Goal: Transaction & Acquisition: Purchase product/service

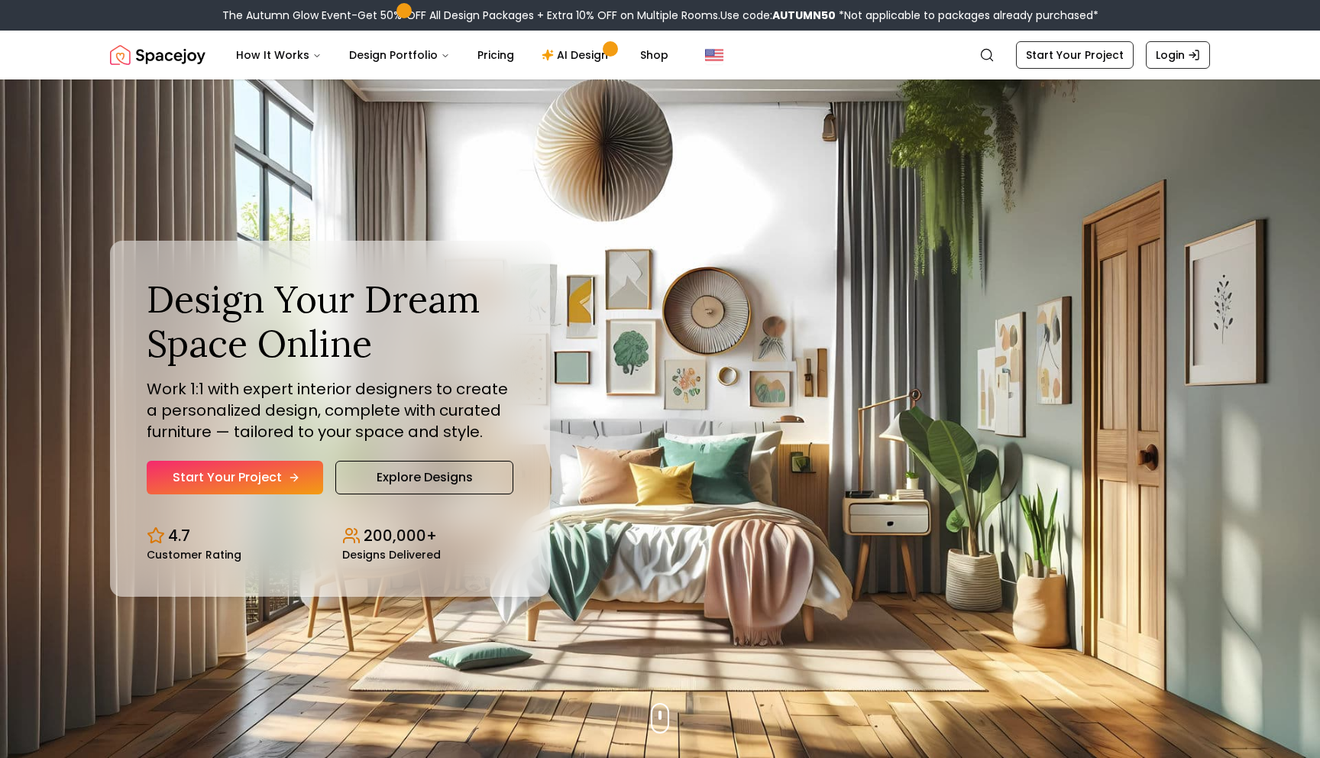
click at [247, 478] on link "Start Your Project" at bounding box center [235, 477] width 176 height 34
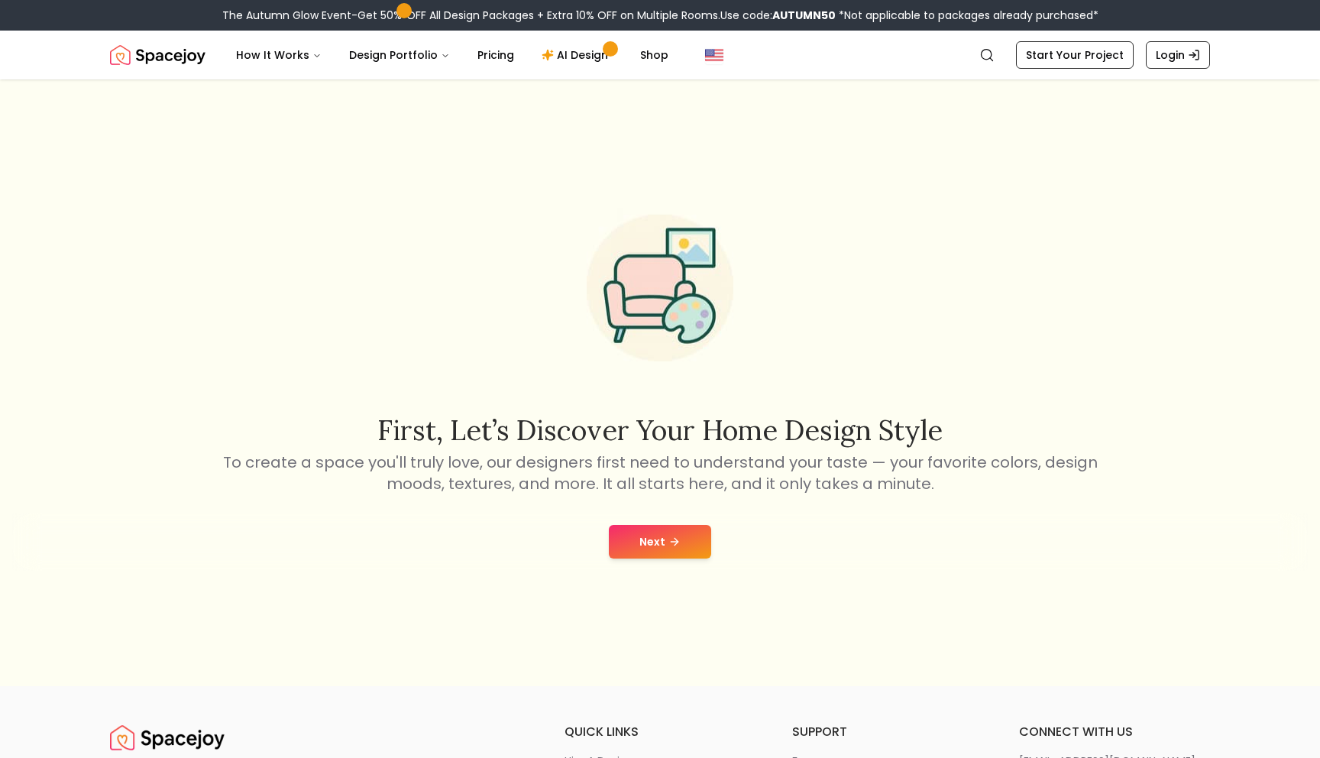
click at [630, 536] on button "Next" at bounding box center [660, 542] width 102 height 34
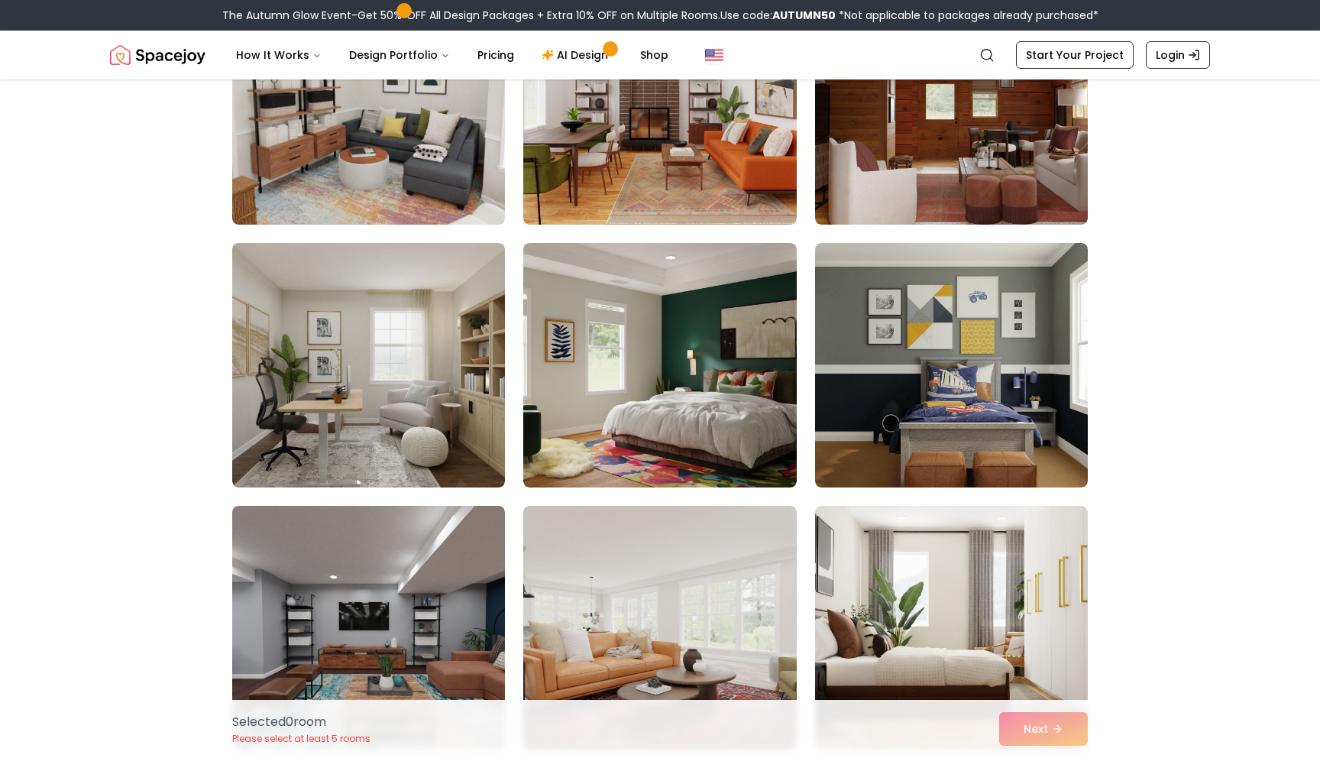
scroll to position [7247, 0]
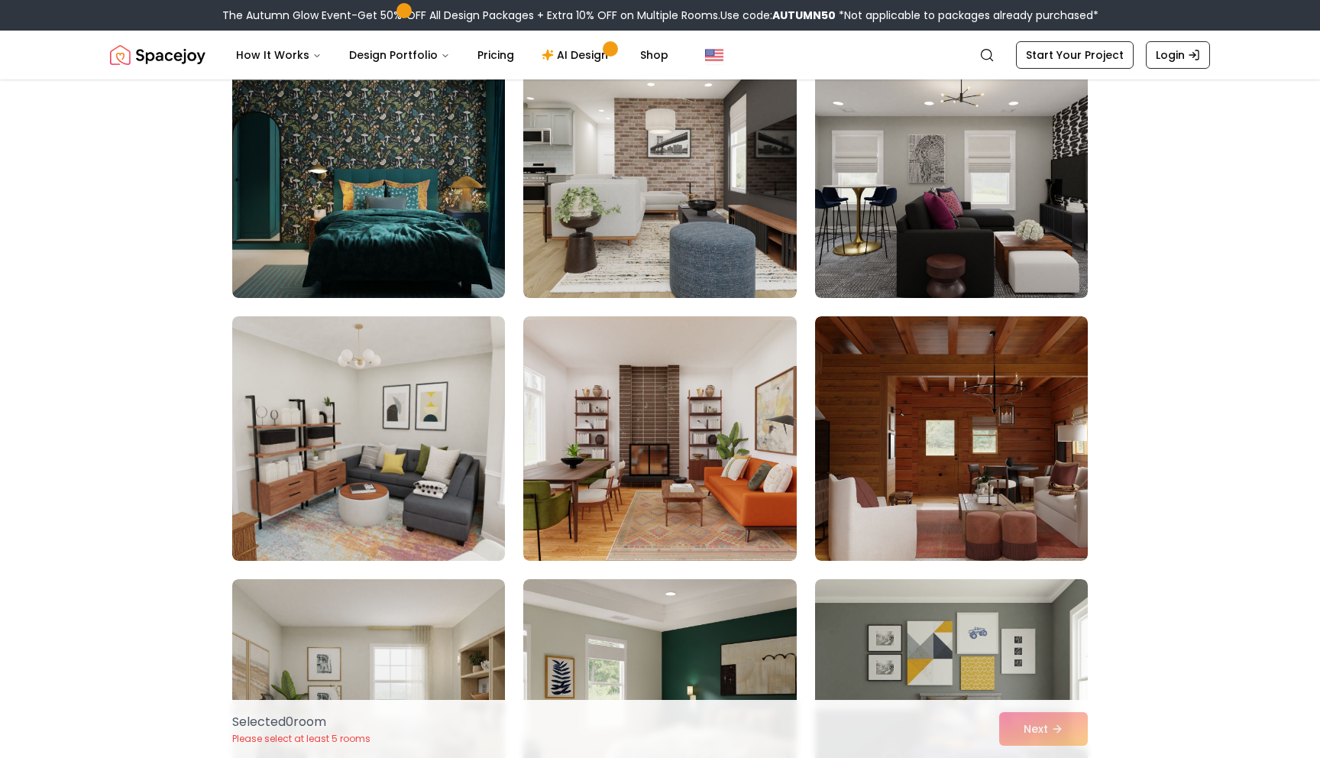
click at [1042, 722] on div "Selected 0 room Please select at least 5 rooms Next" at bounding box center [660, 728] width 880 height 58
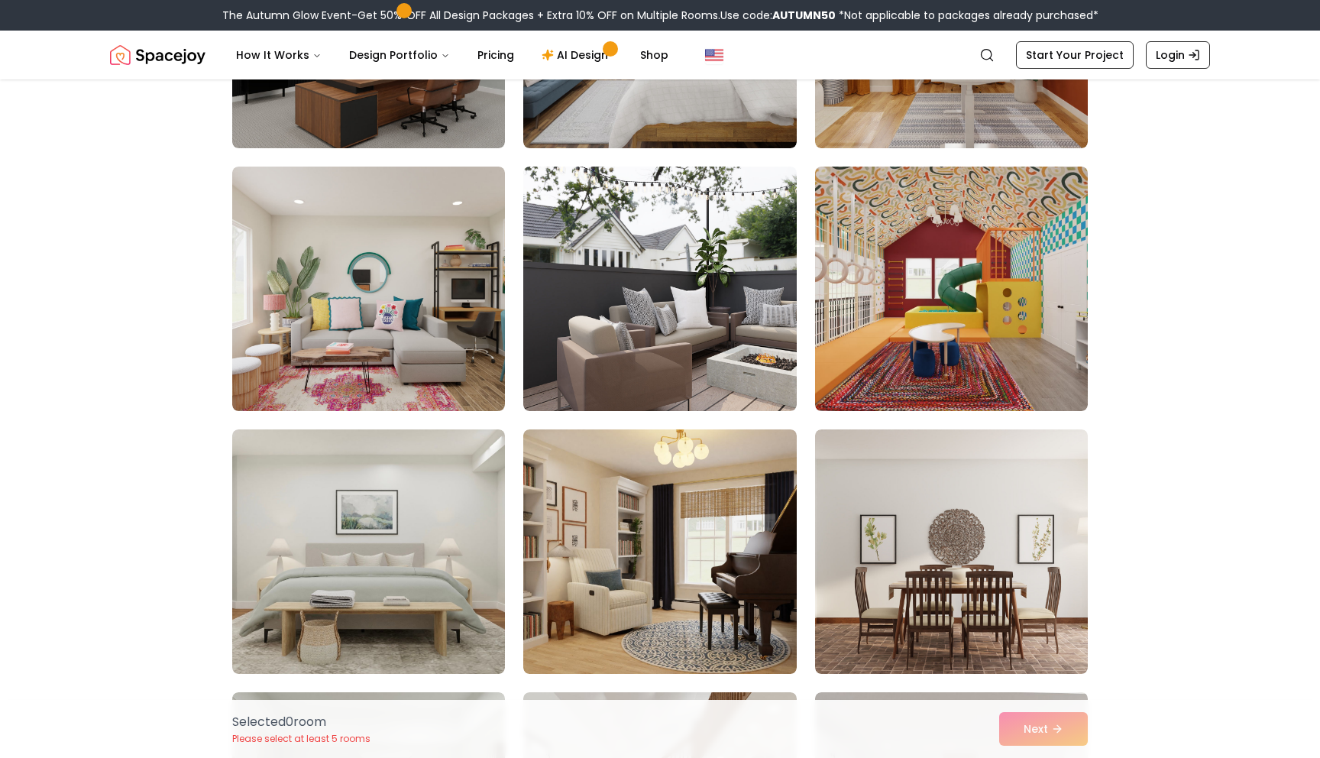
scroll to position [2664, 0]
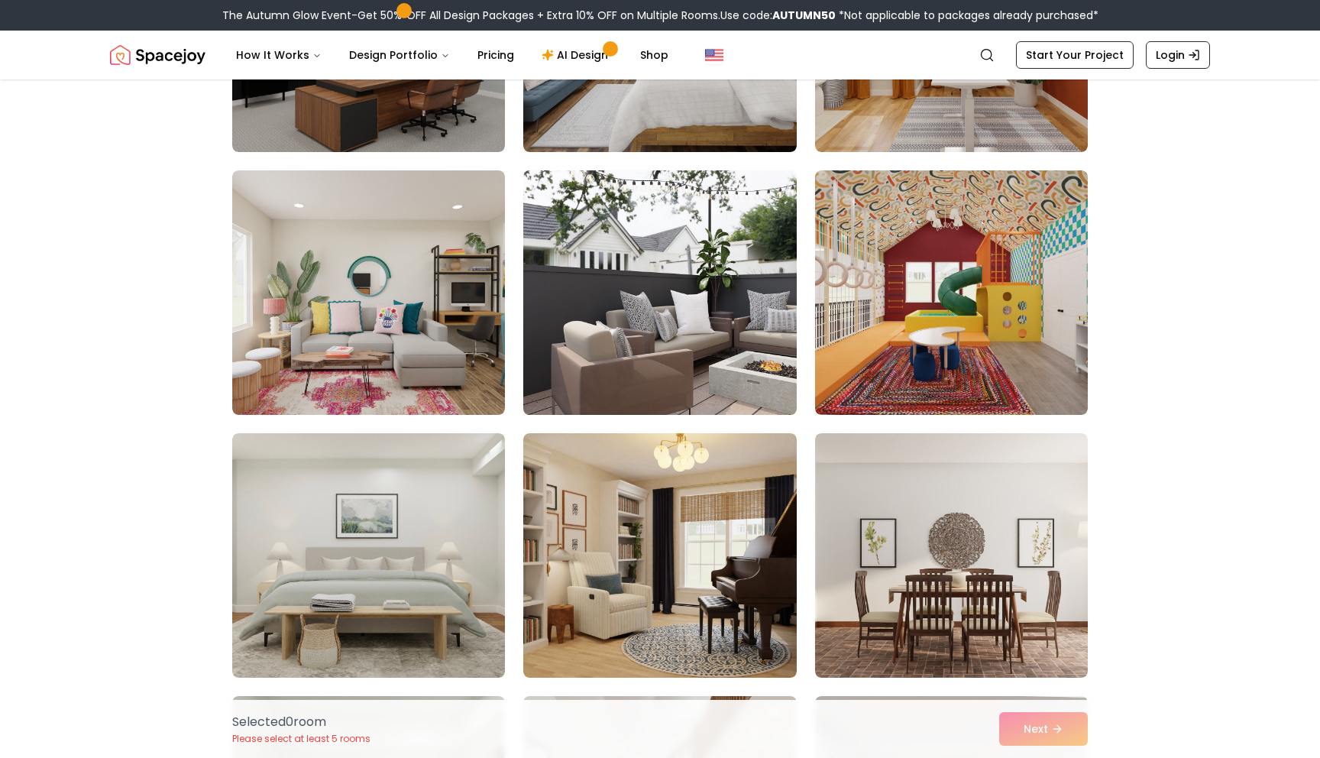
click at [706, 308] on img at bounding box center [659, 292] width 286 height 257
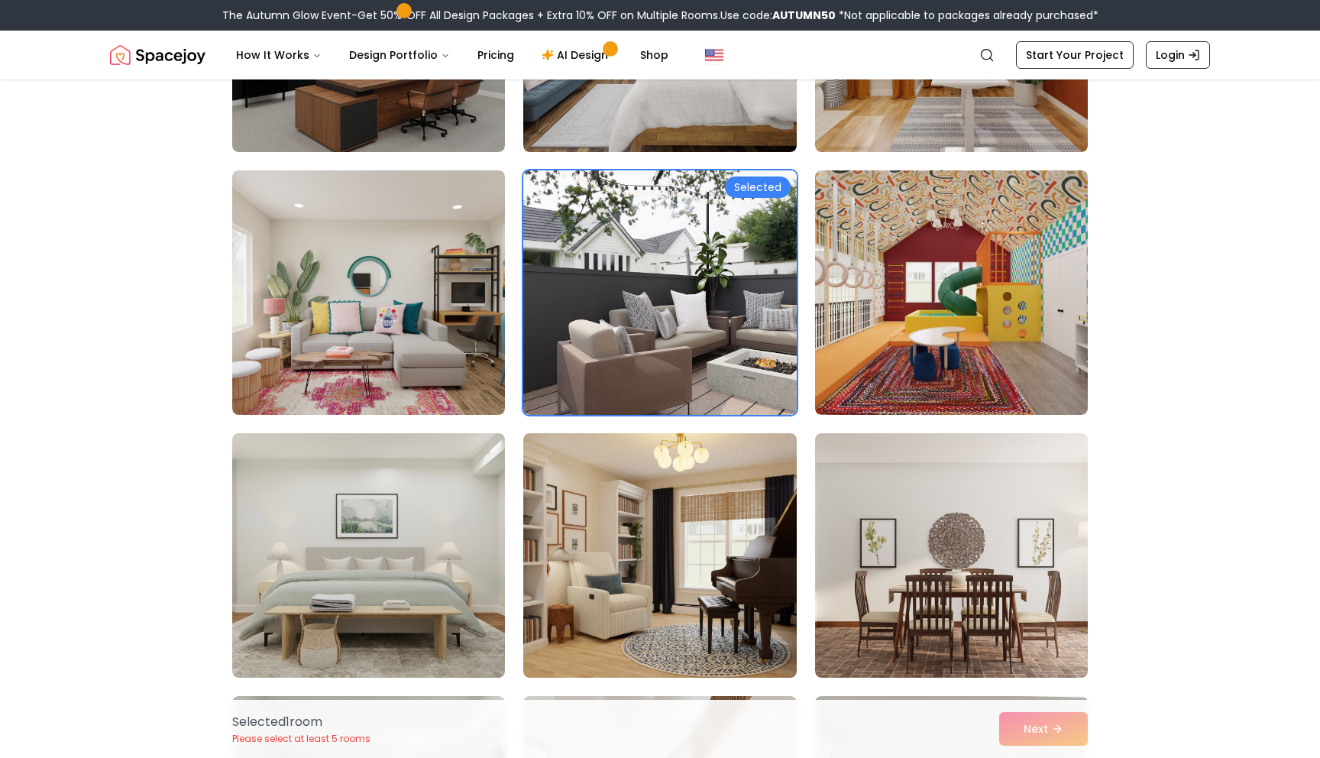
click at [1023, 736] on div "Selected 1 room Please select at least 5 rooms Next" at bounding box center [660, 728] width 880 height 58
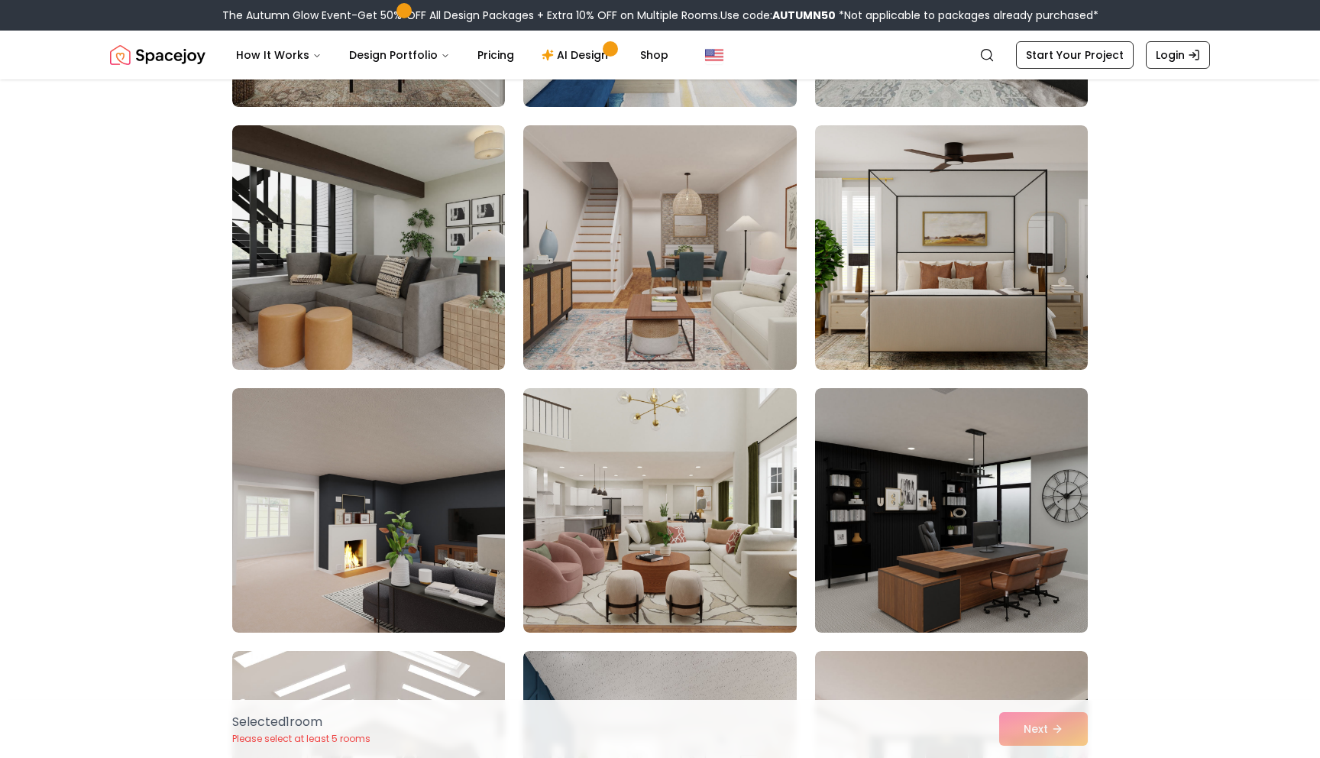
scroll to position [1681, 0]
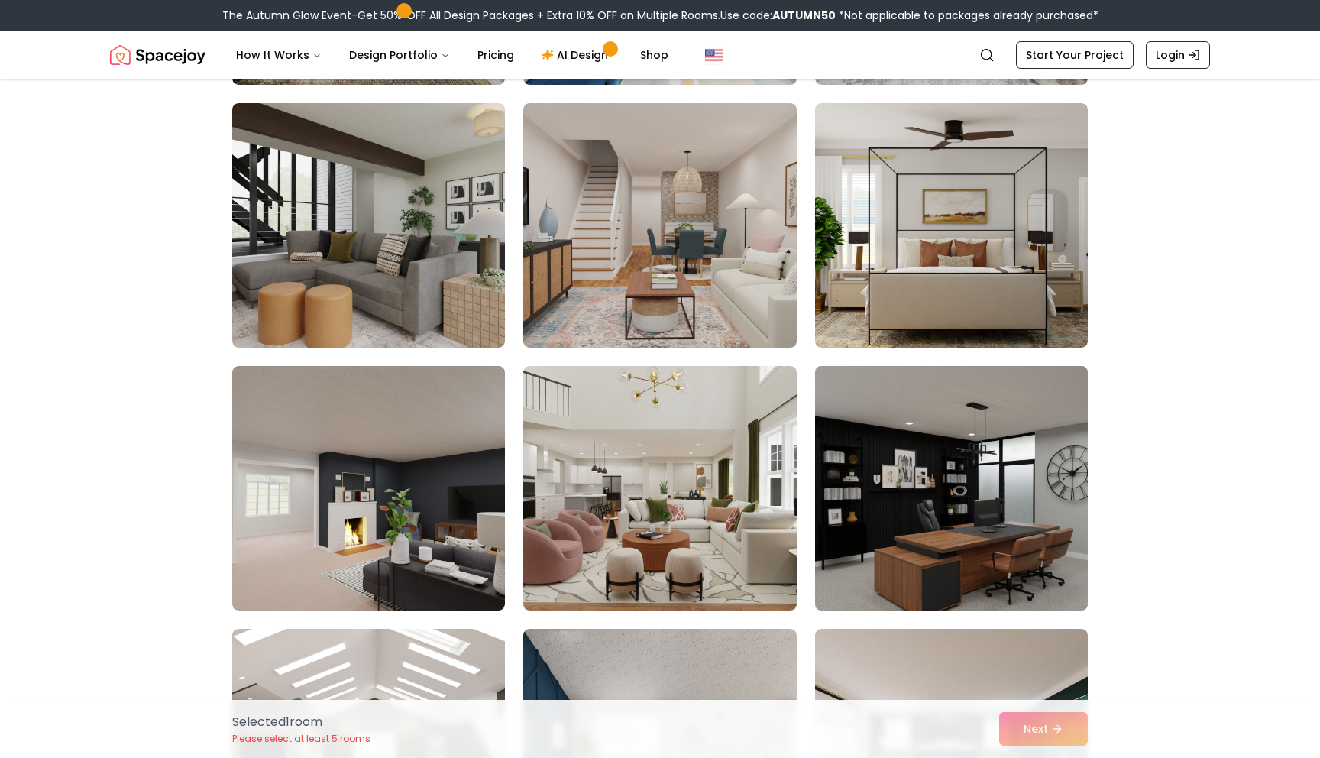
click at [900, 464] on img at bounding box center [951, 488] width 286 height 257
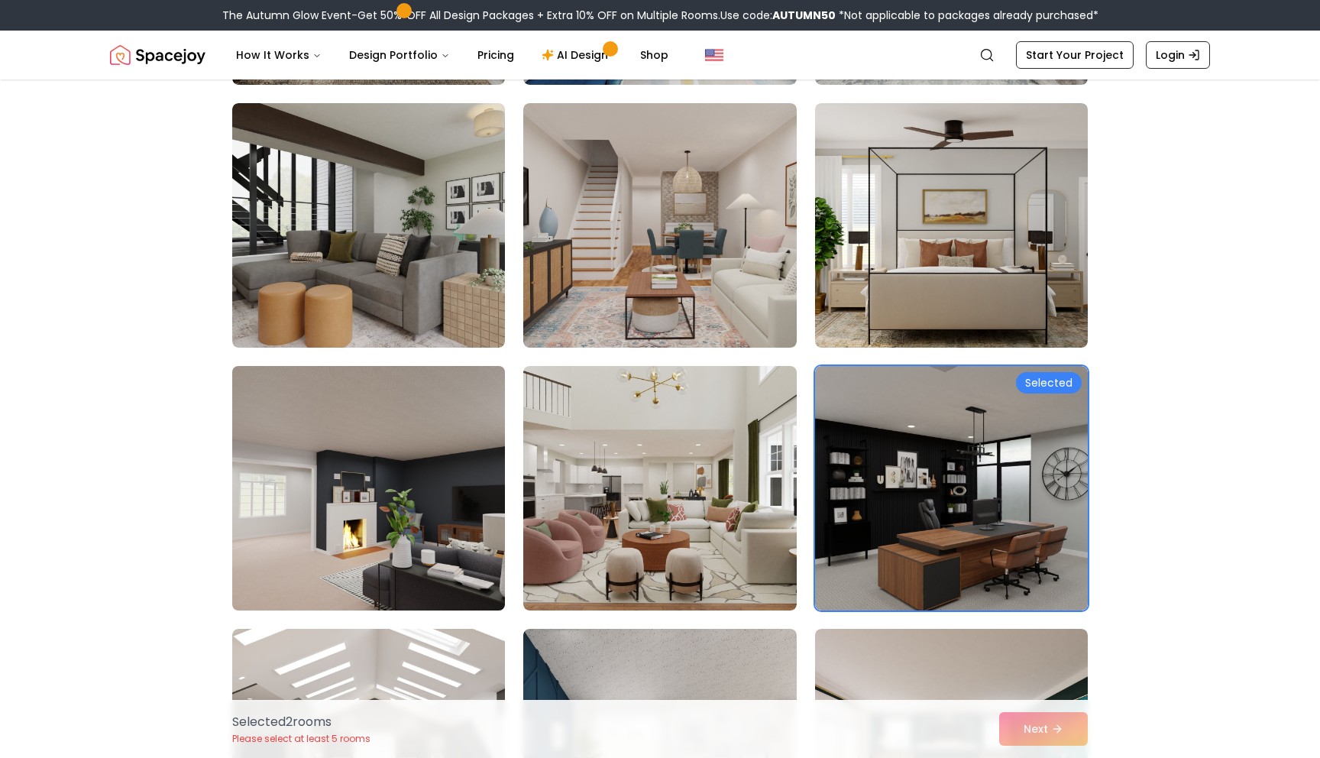
click at [440, 526] on img at bounding box center [368, 488] width 286 height 257
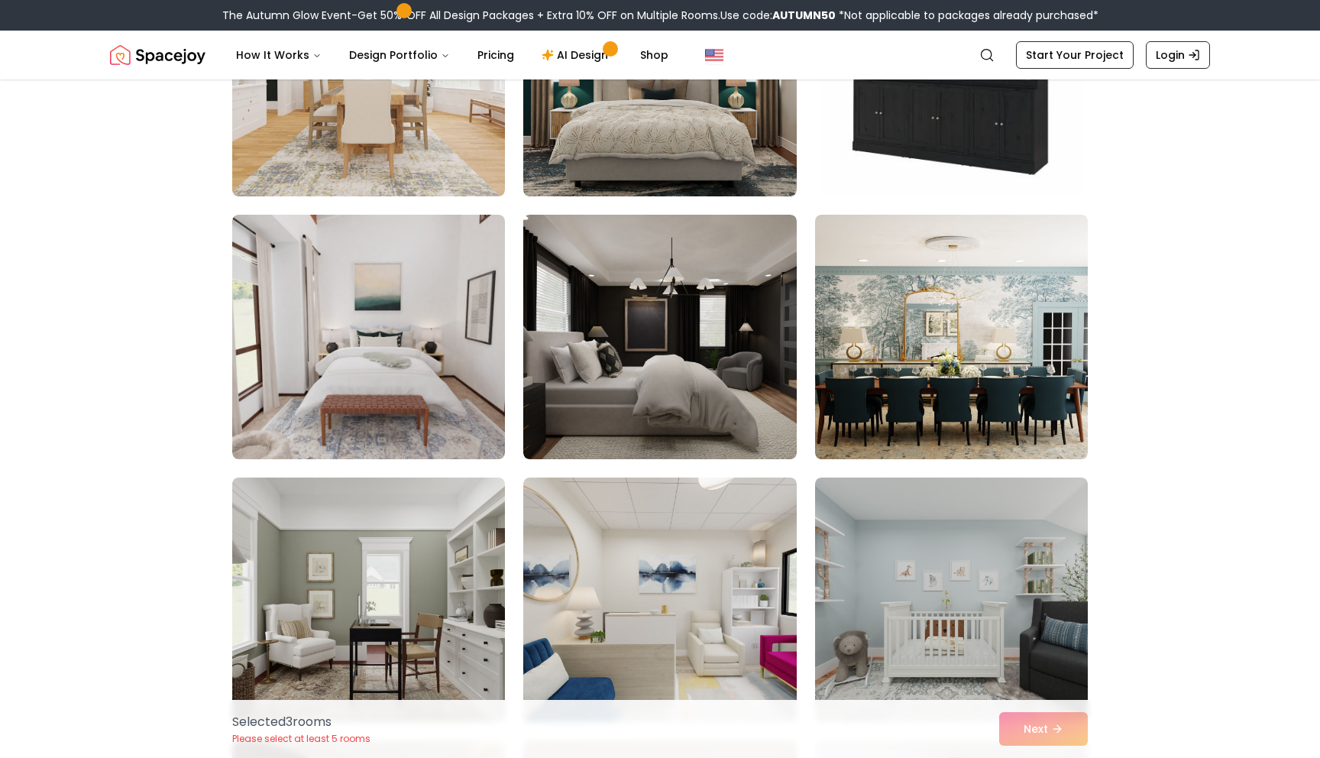
scroll to position [1042, 0]
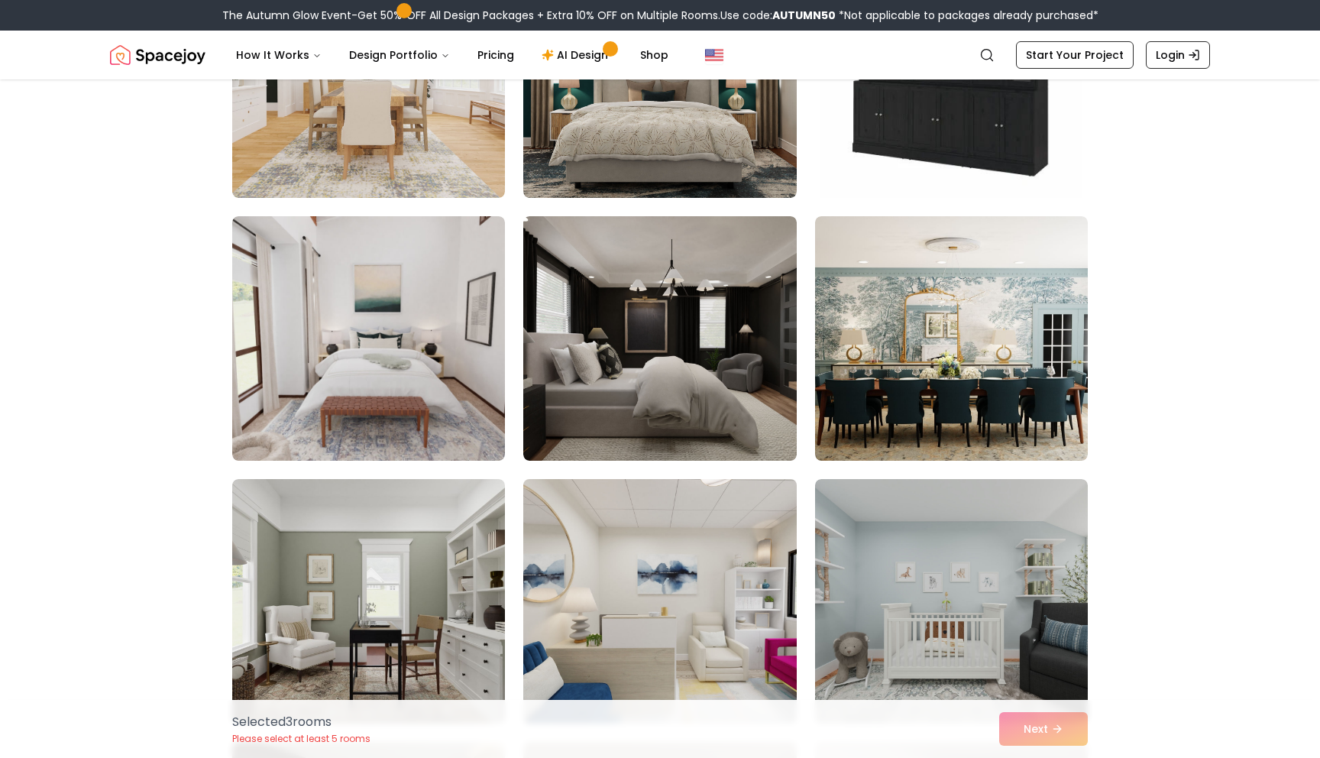
click at [590, 480] on img at bounding box center [659, 601] width 286 height 257
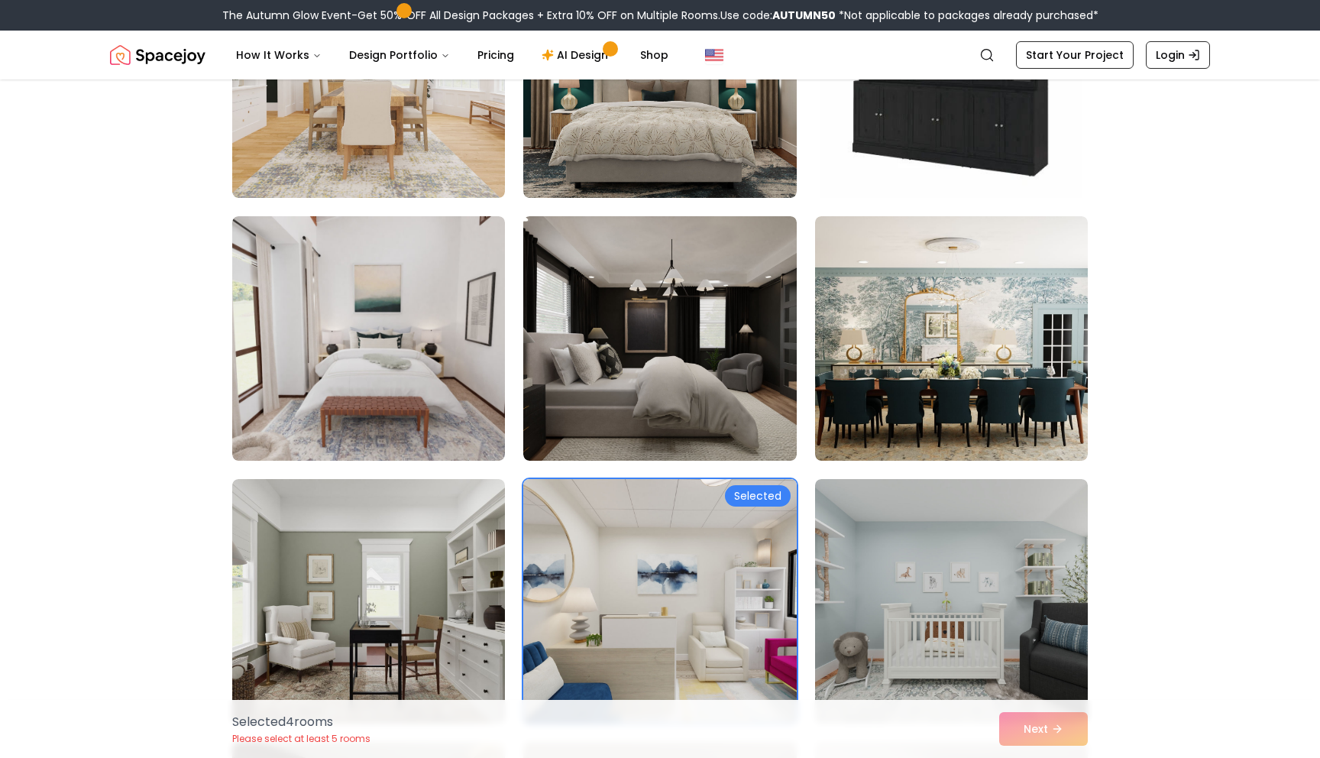
click at [593, 514] on img at bounding box center [659, 601] width 286 height 257
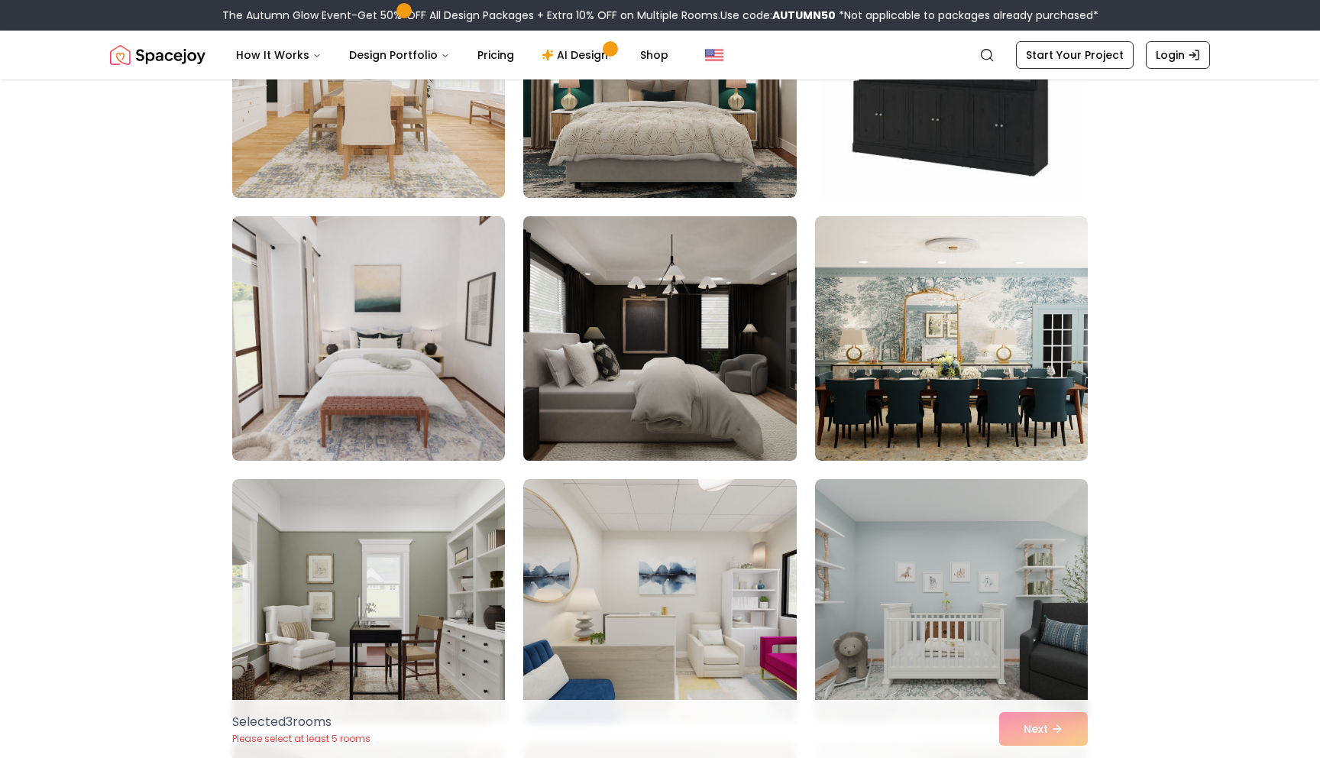
click at [645, 347] on img at bounding box center [659, 338] width 286 height 257
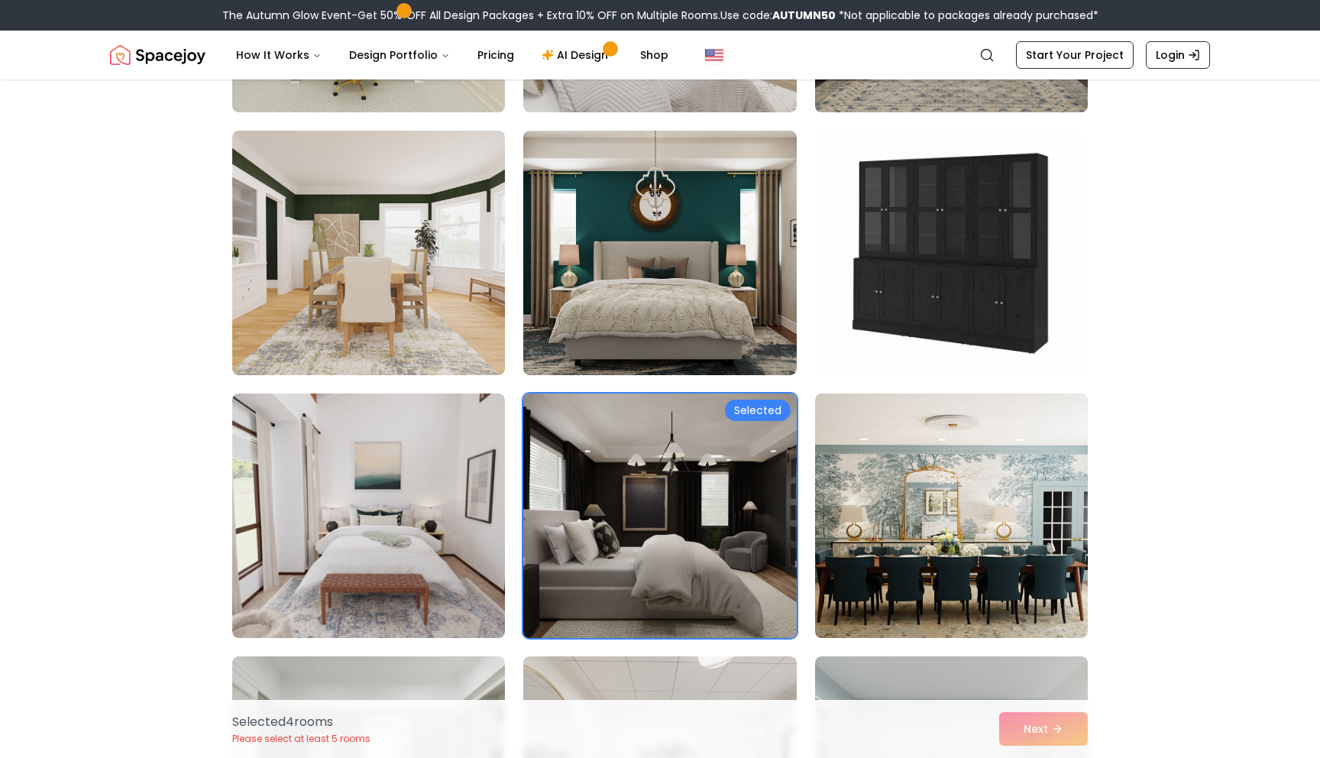
scroll to position [832, 0]
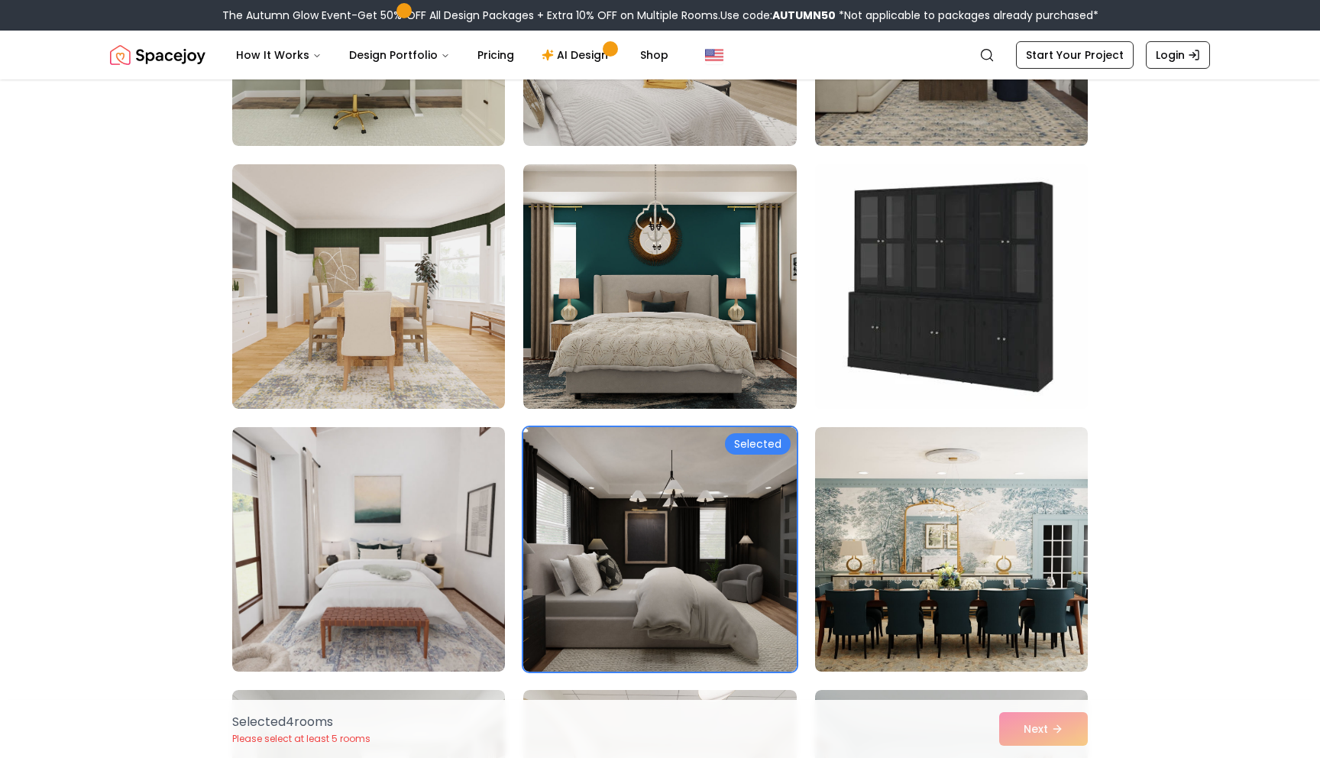
click at [880, 299] on img at bounding box center [951, 286] width 286 height 257
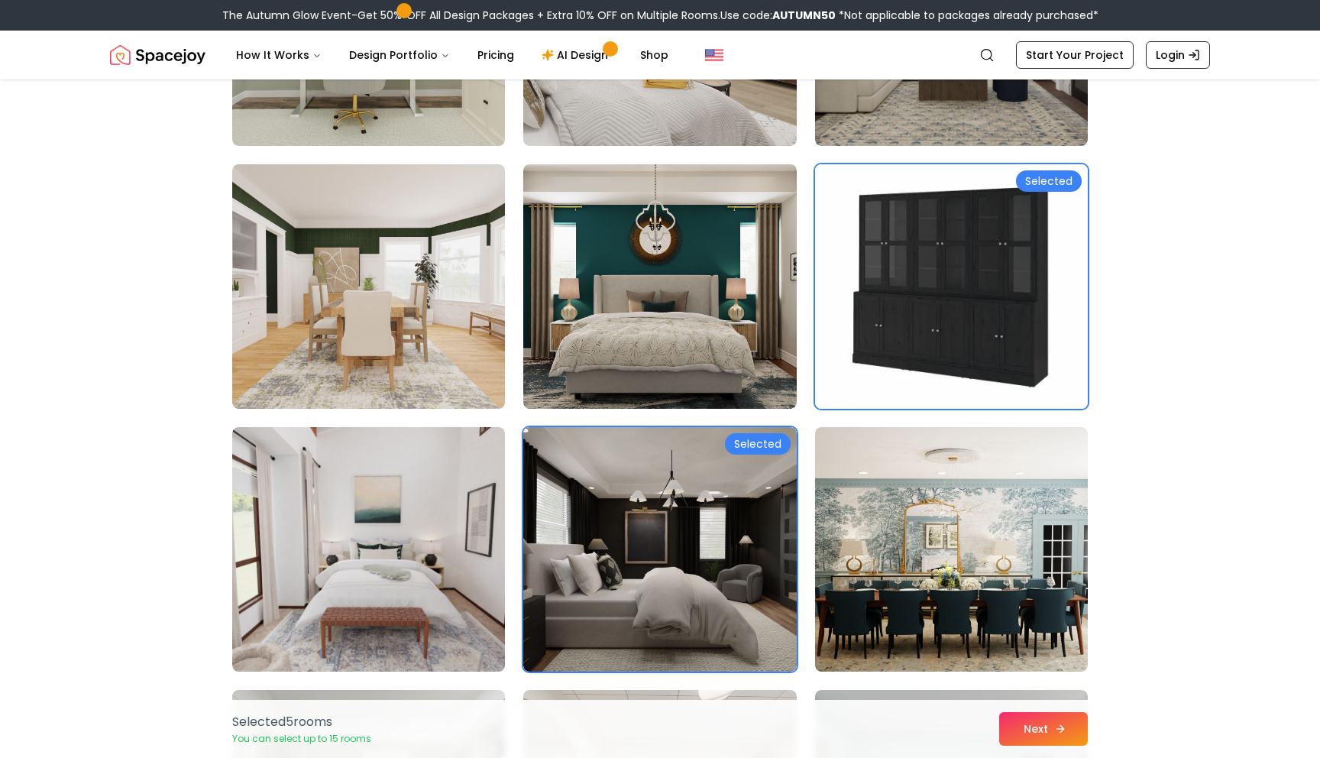
click at [1056, 728] on icon at bounding box center [1059, 728] width 7 height 0
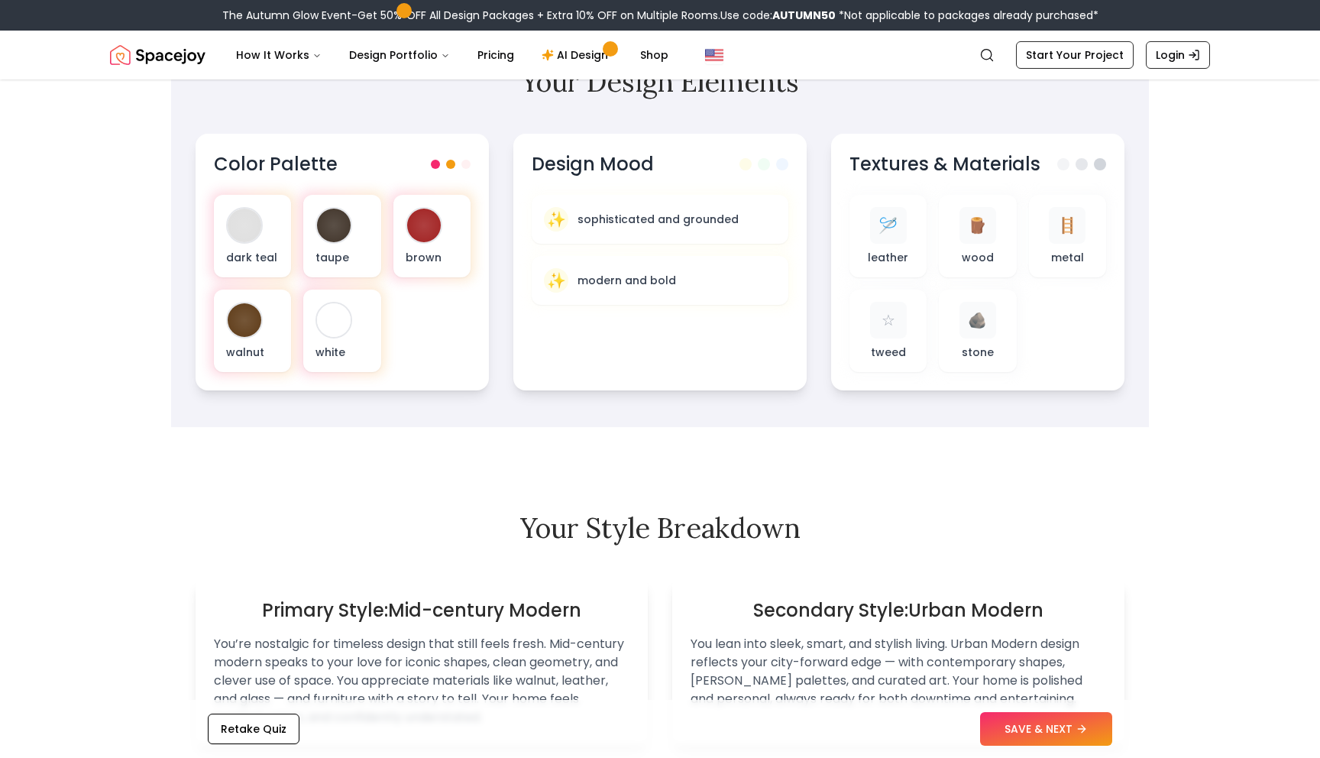
scroll to position [521, 0]
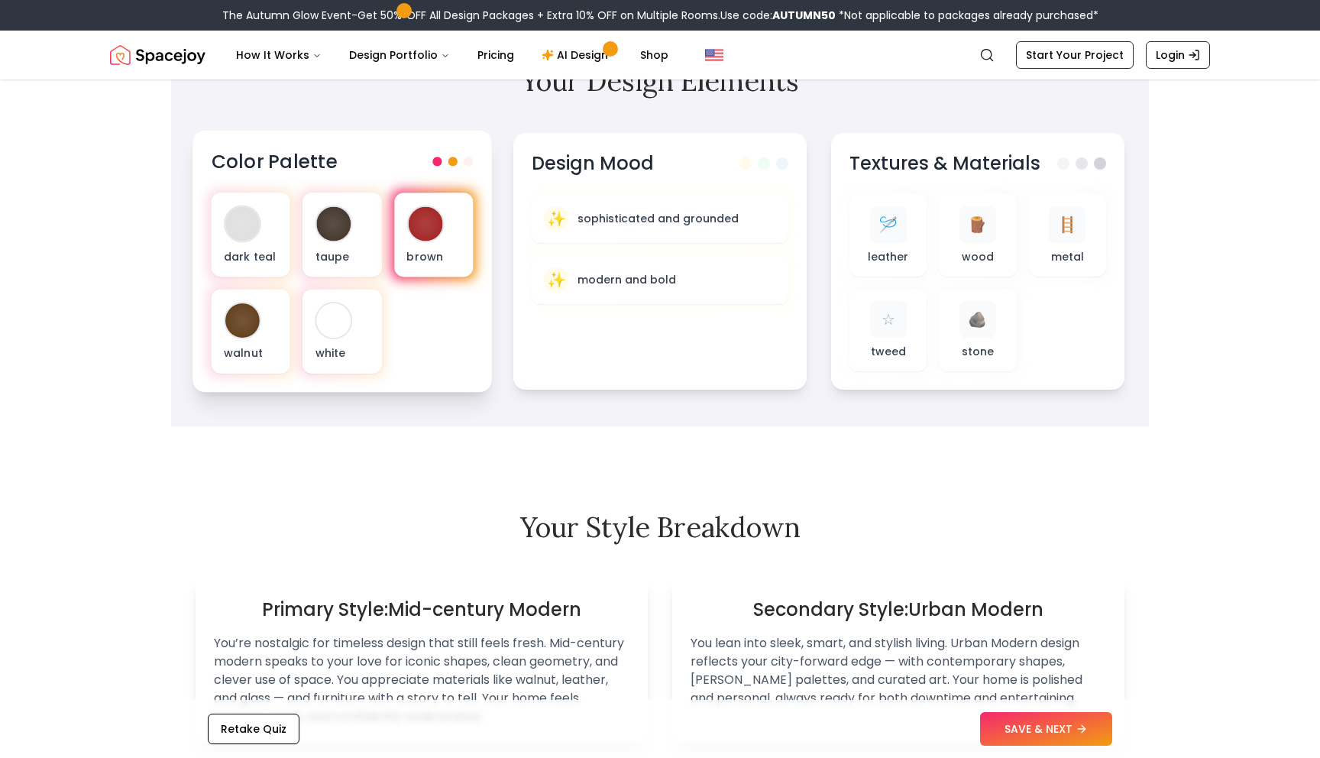
click at [444, 190] on div at bounding box center [434, 234] width 86 height 90
click at [319, 279] on div at bounding box center [342, 234] width 86 height 90
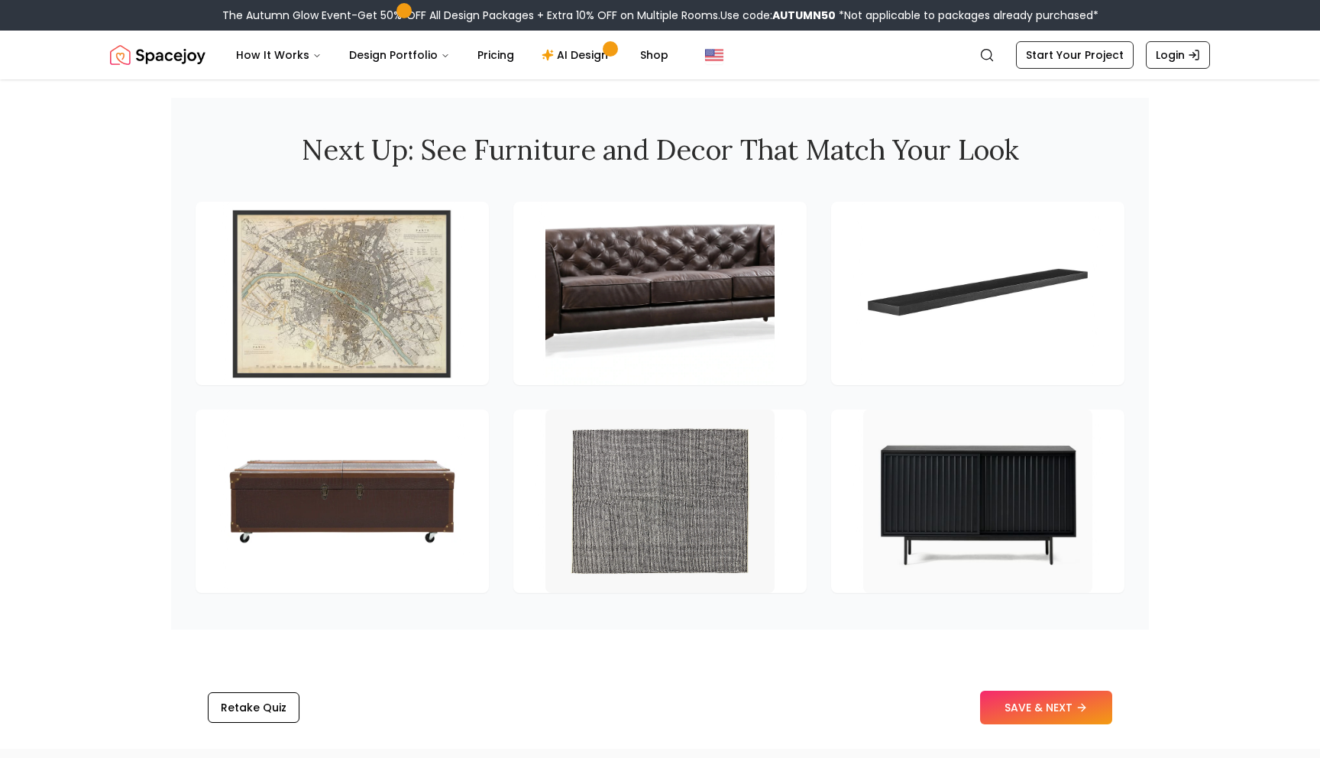
scroll to position [2008, 0]
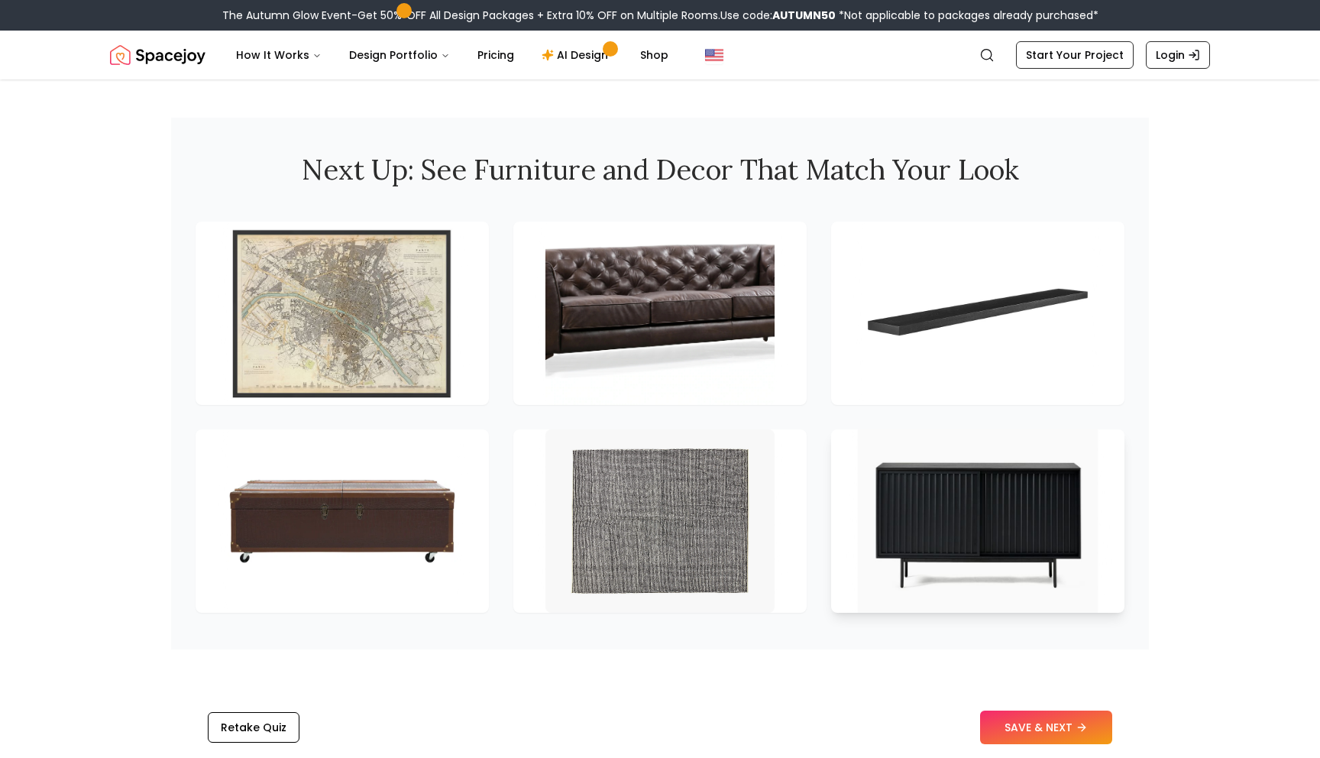
click at [945, 473] on img at bounding box center [978, 521] width 241 height 192
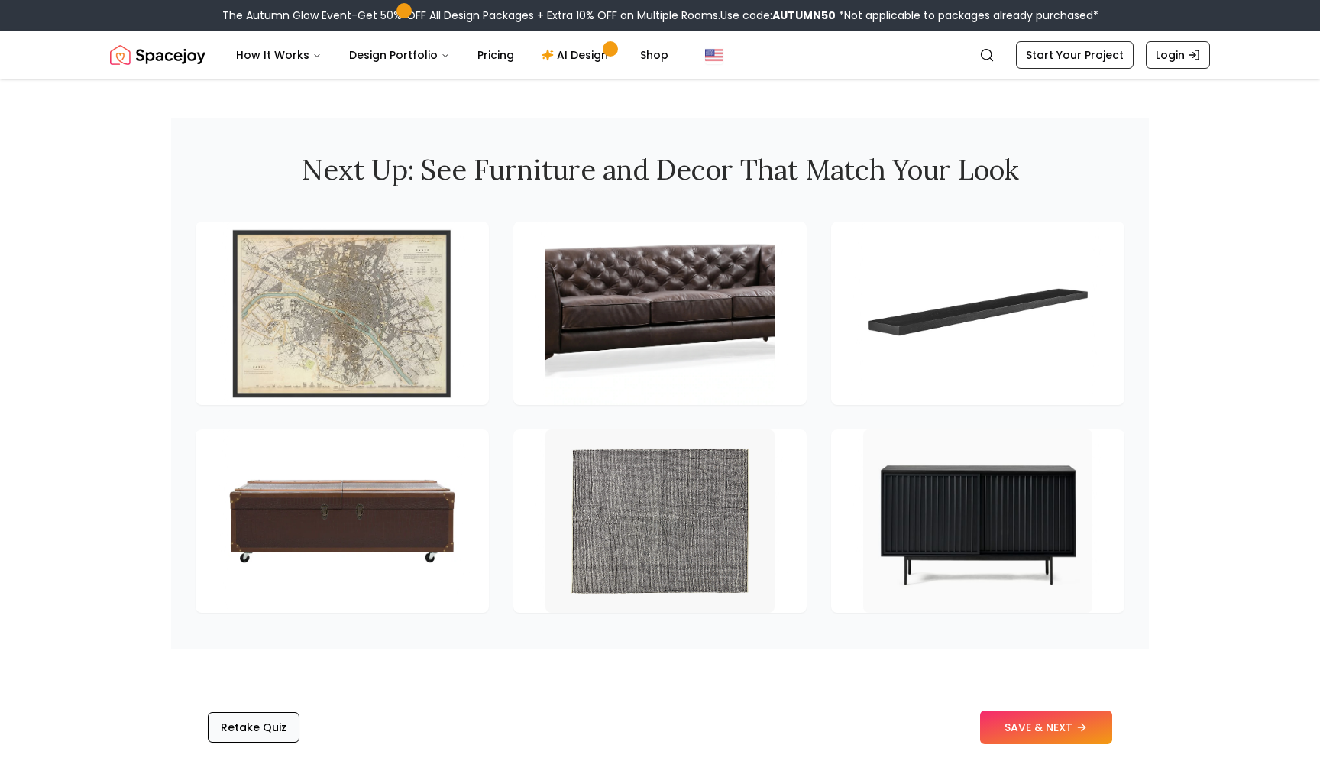
click at [225, 716] on button "Retake Quiz" at bounding box center [254, 727] width 92 height 31
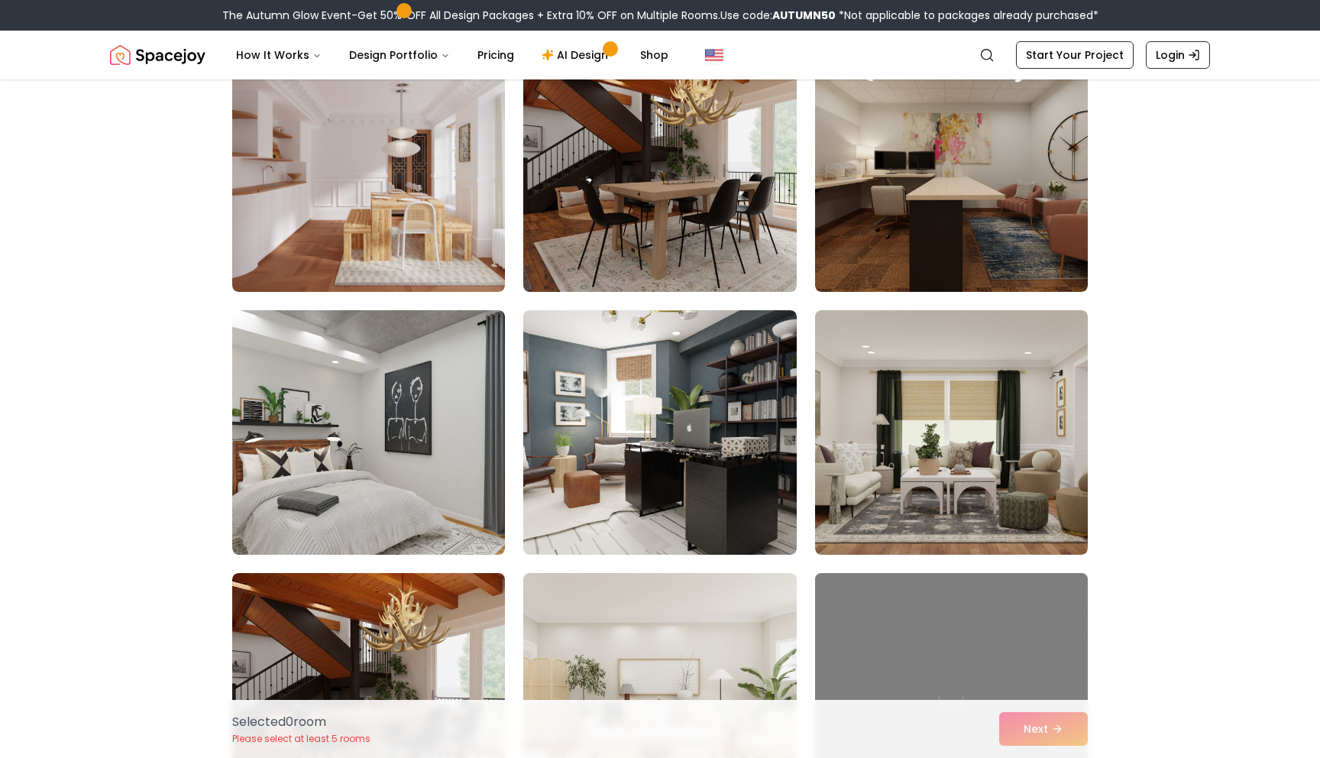
scroll to position [2267, 0]
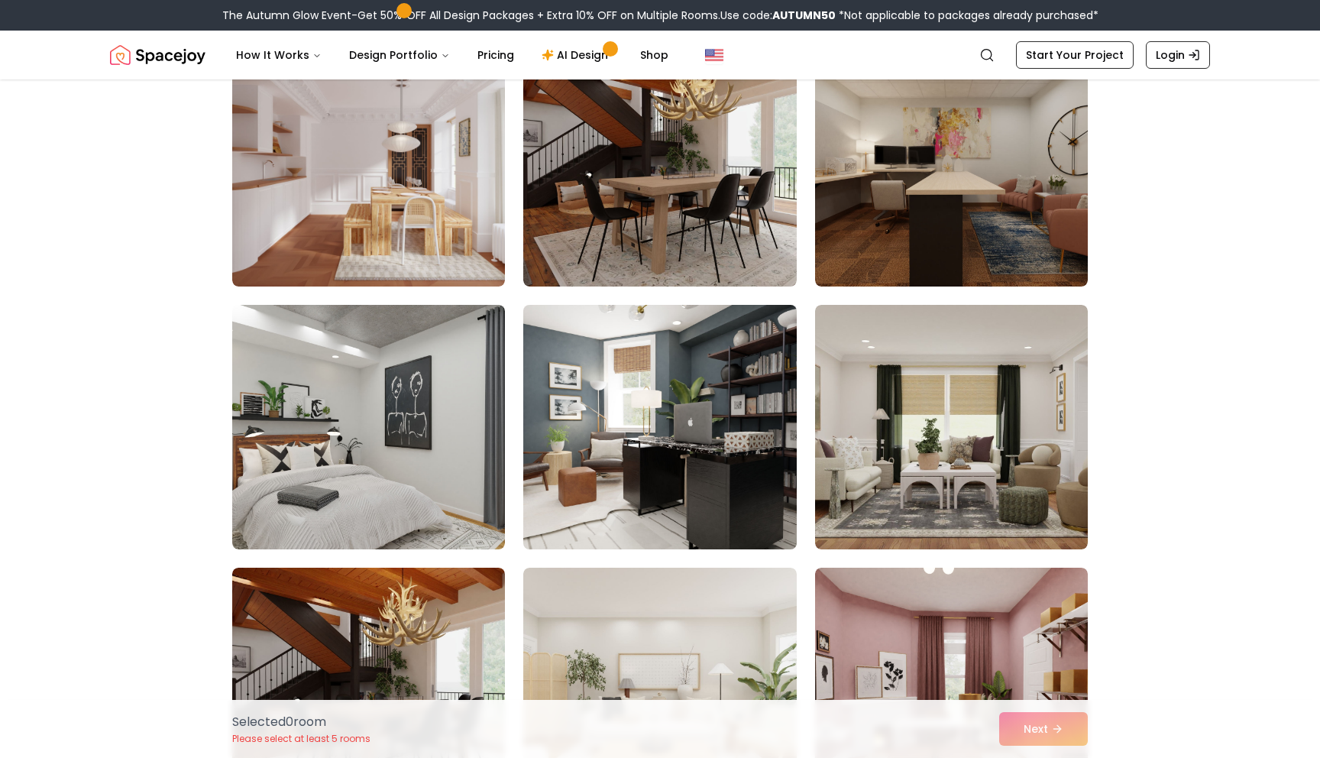
click at [623, 441] on img at bounding box center [659, 427] width 286 height 257
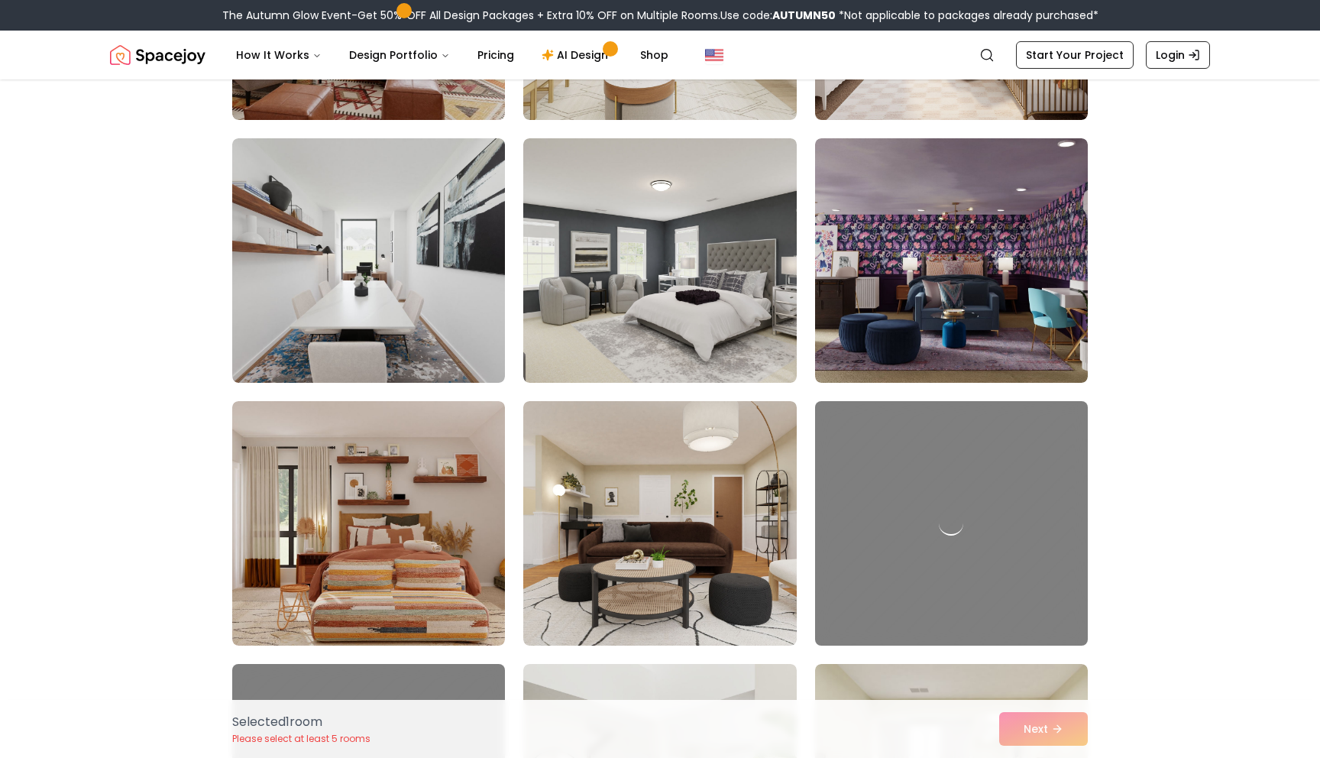
scroll to position [3485, 0]
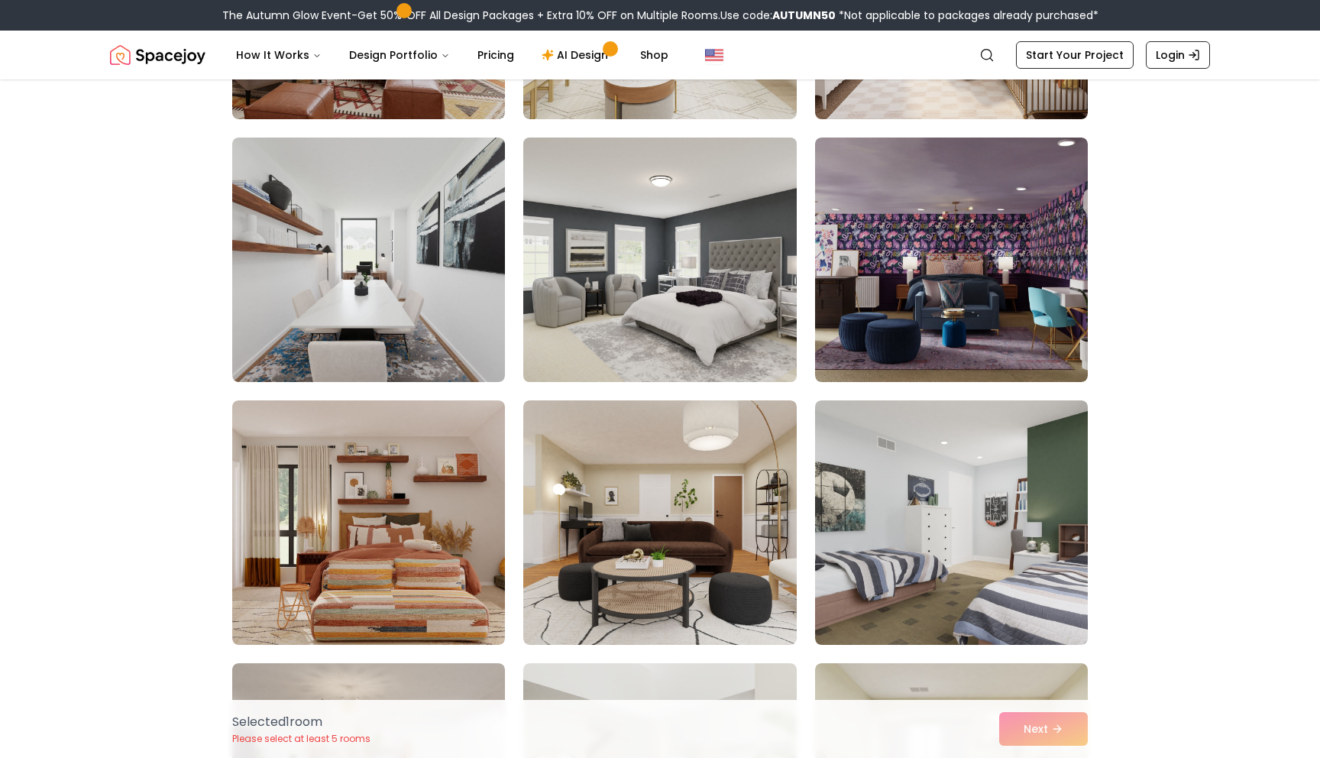
click at [724, 260] on img at bounding box center [659, 259] width 286 height 257
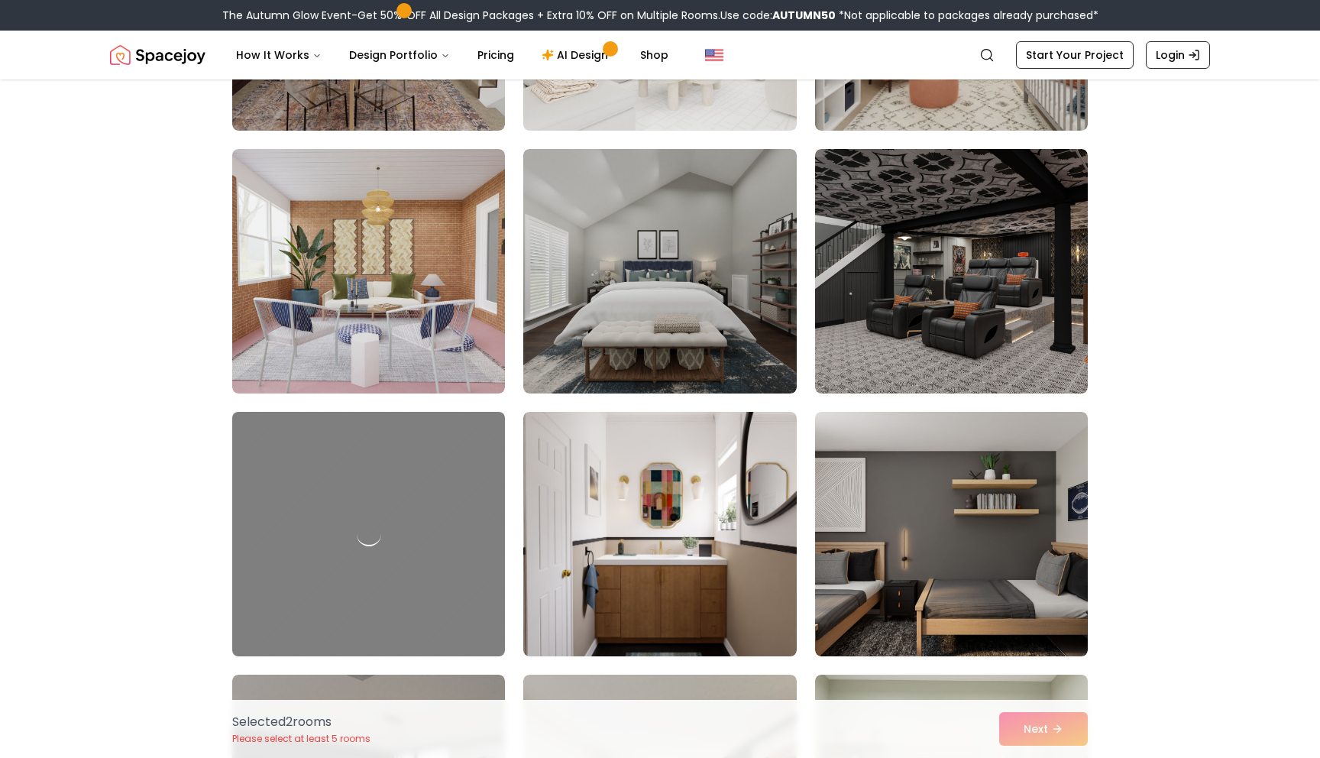
scroll to position [4263, 0]
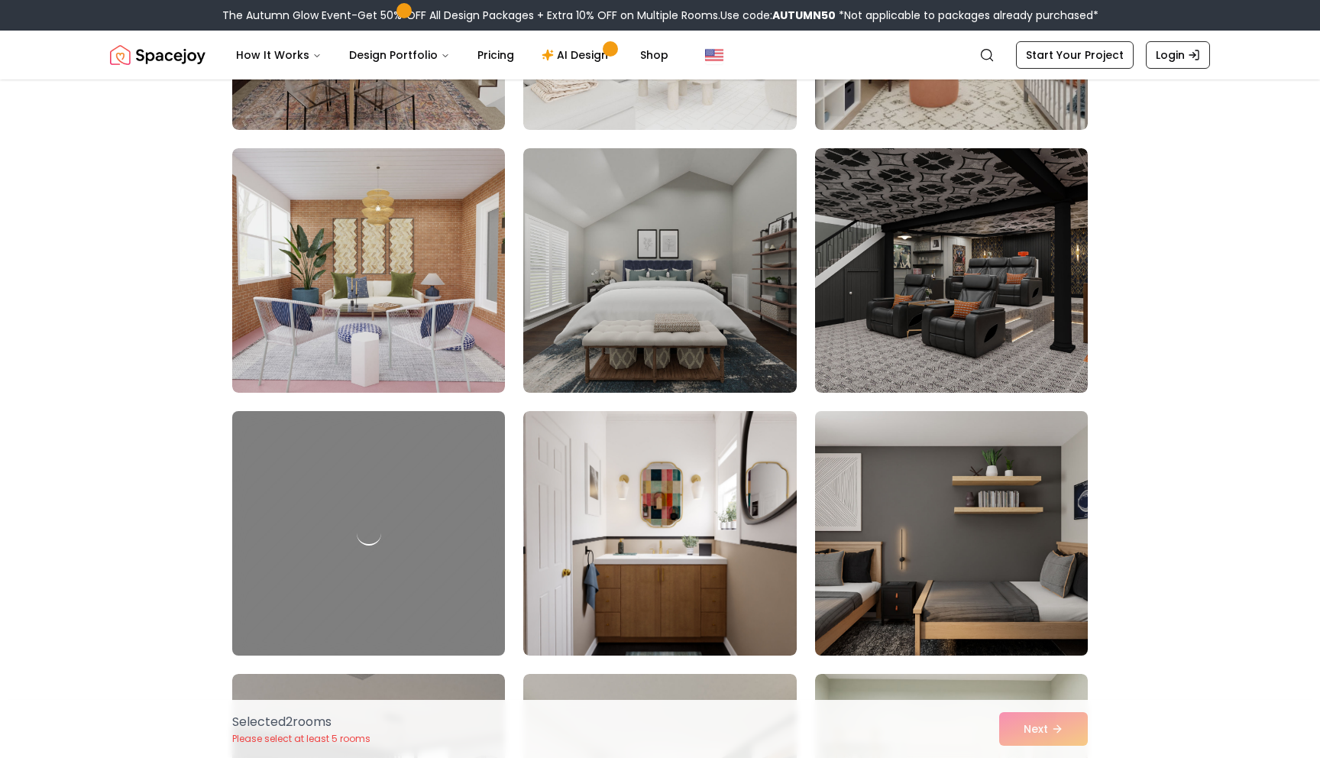
click at [932, 520] on img at bounding box center [951, 533] width 286 height 257
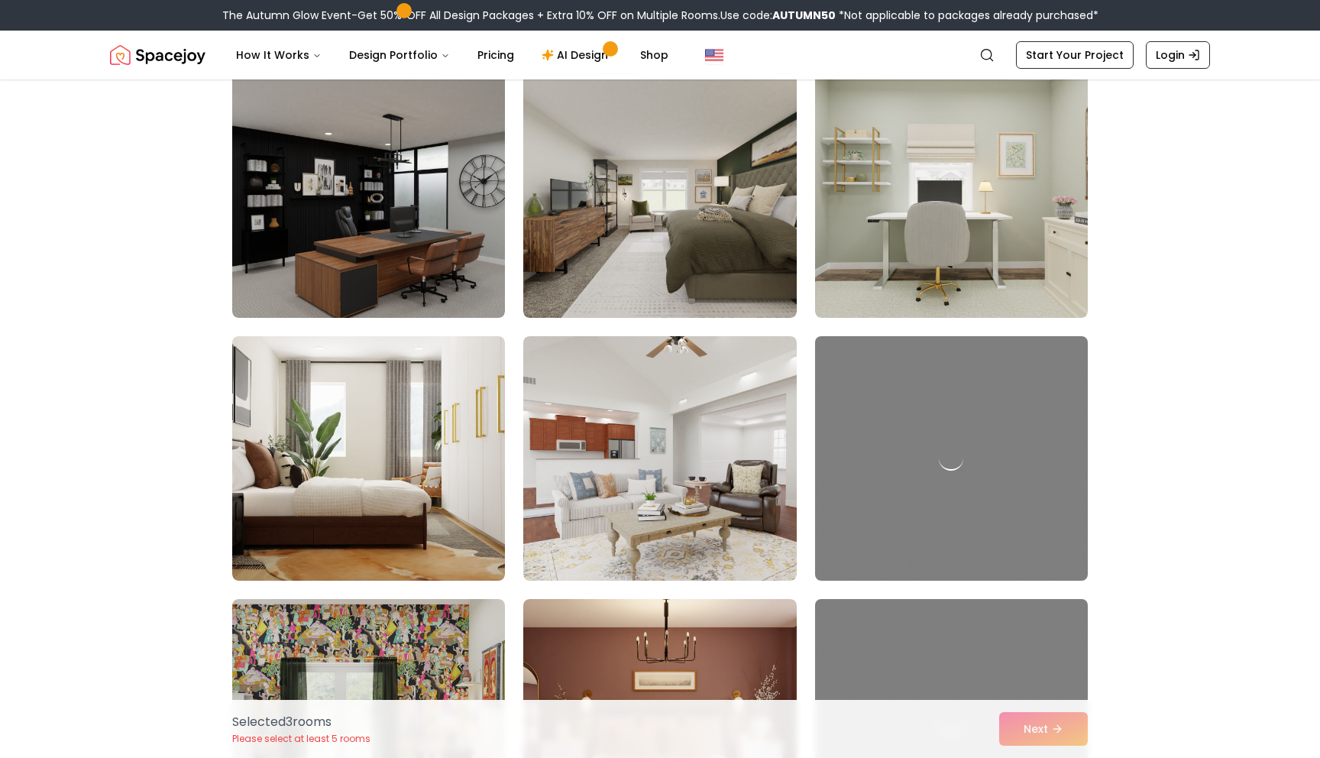
scroll to position [4864, 0]
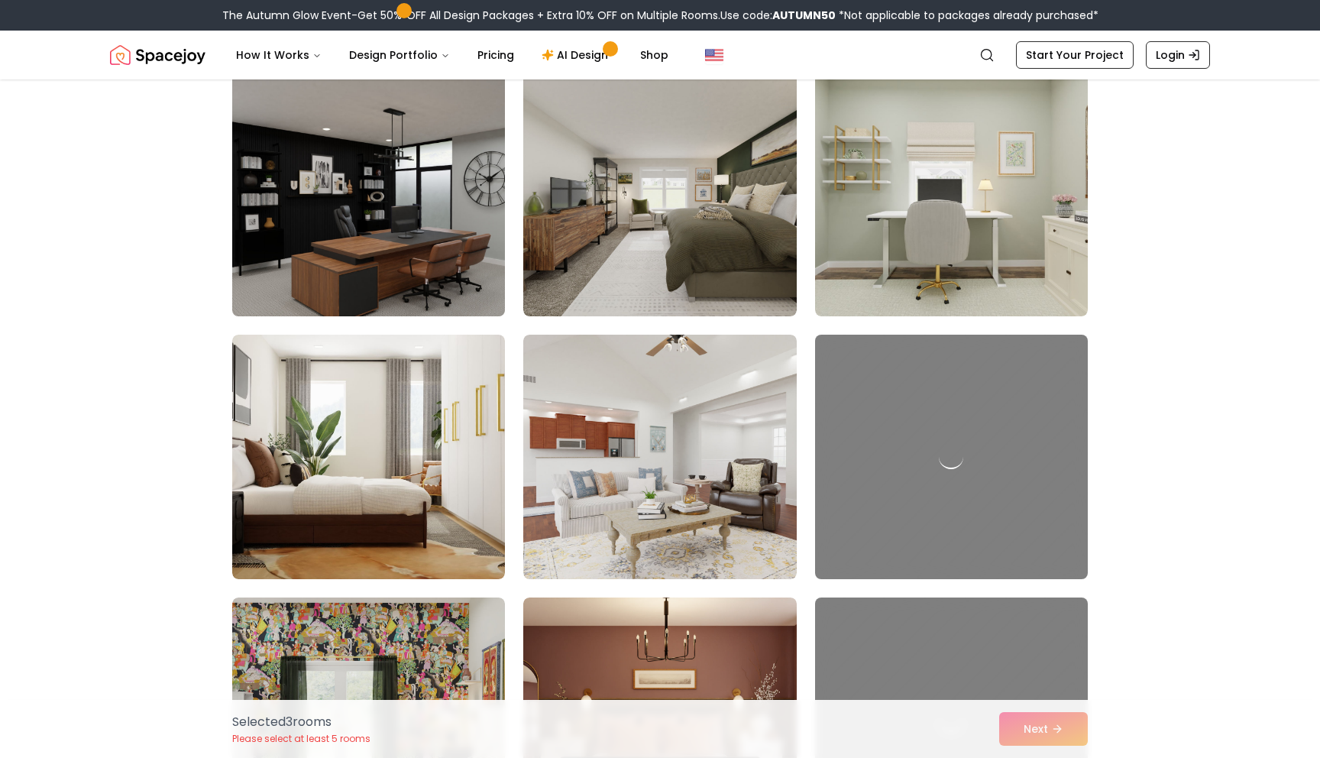
click at [422, 194] on img at bounding box center [368, 194] width 286 height 257
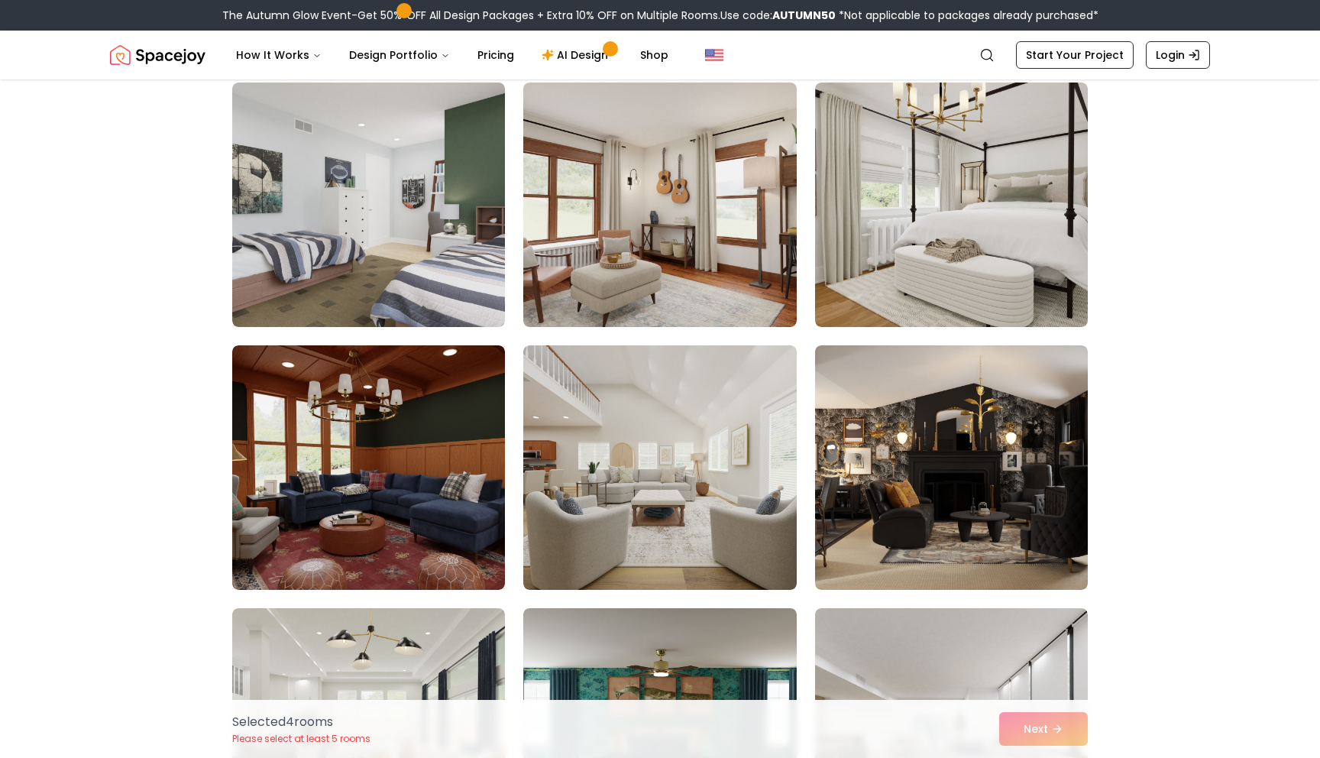
scroll to position [8010, 0]
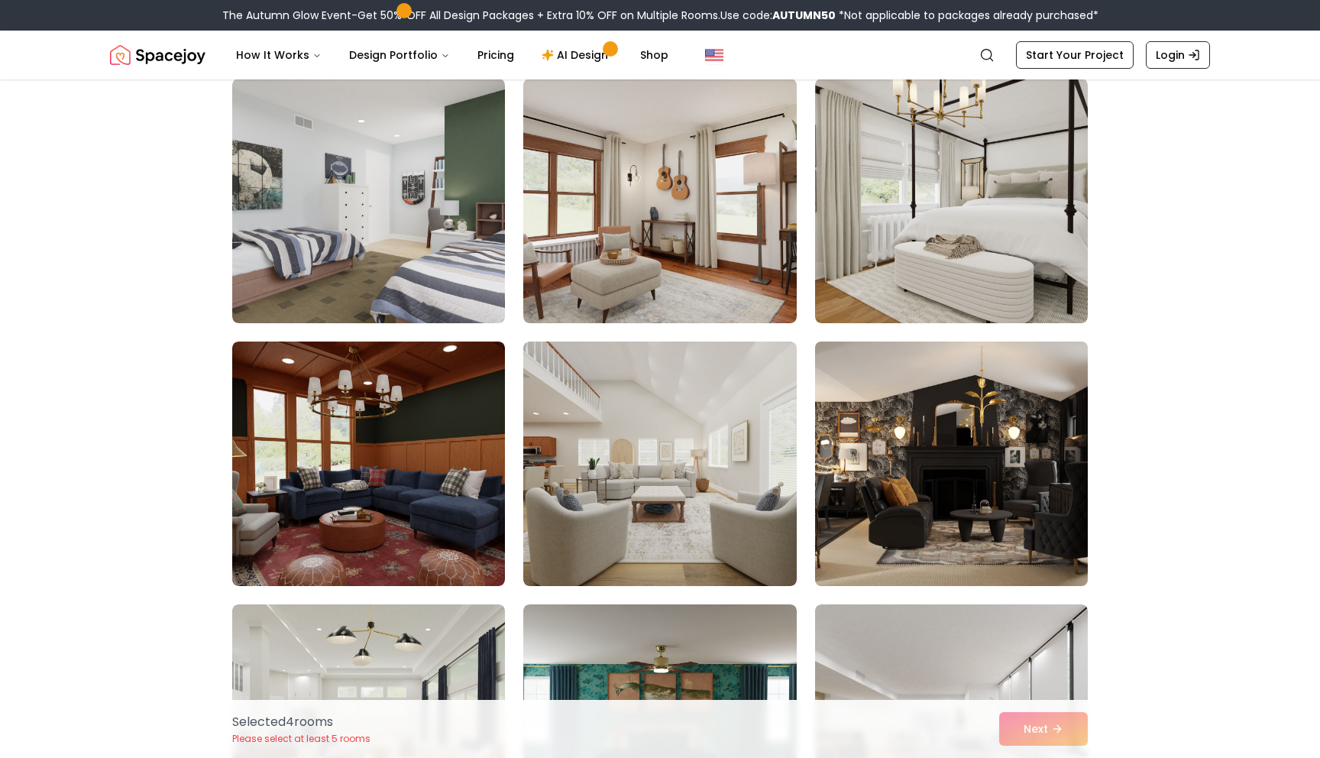
click at [853, 413] on img at bounding box center [951, 463] width 286 height 257
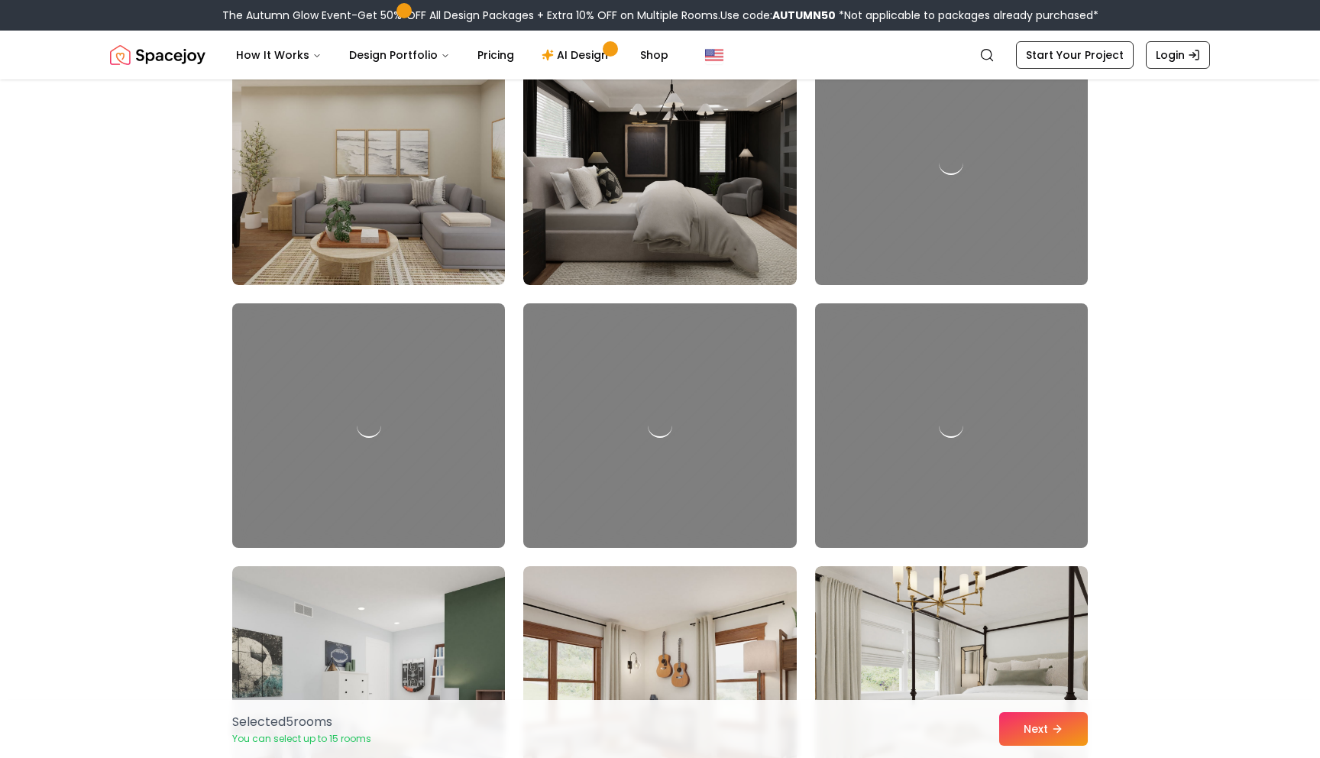
scroll to position [7160, 0]
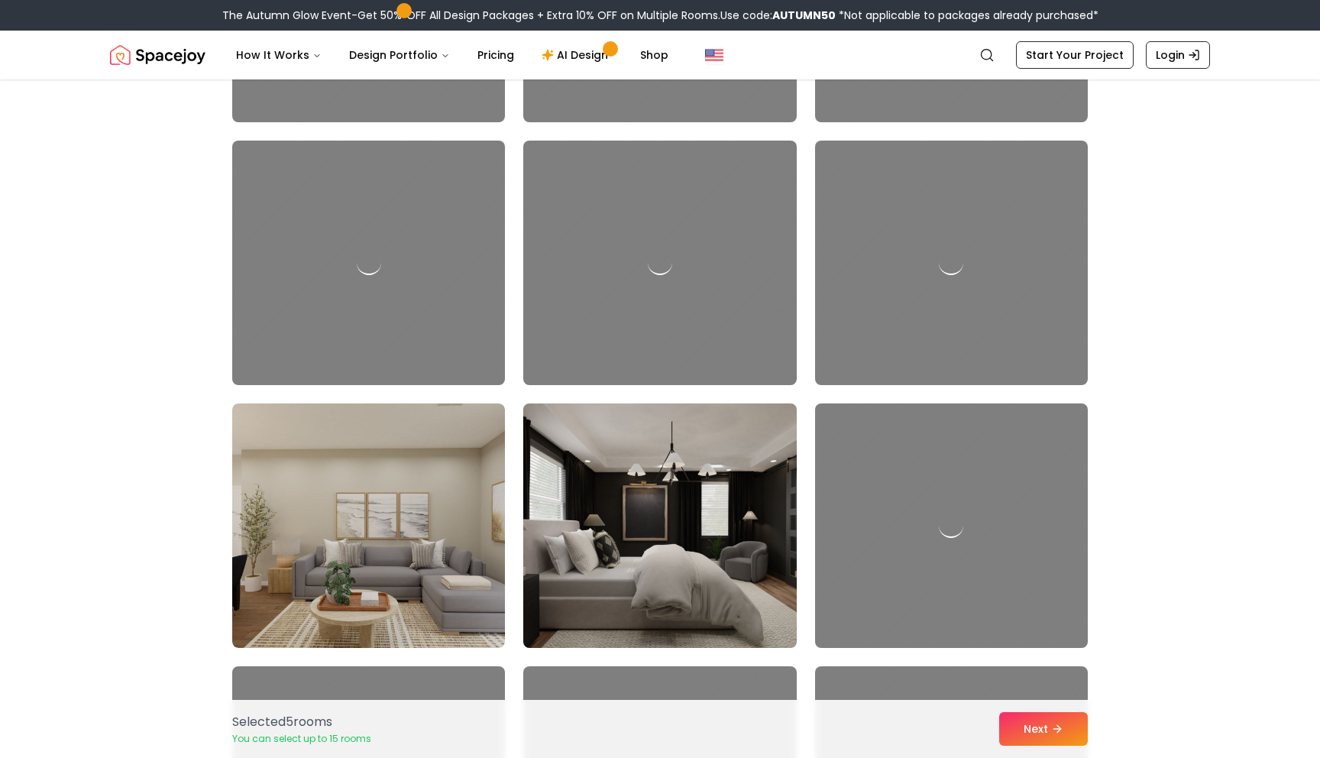
click at [650, 503] on img at bounding box center [659, 525] width 286 height 257
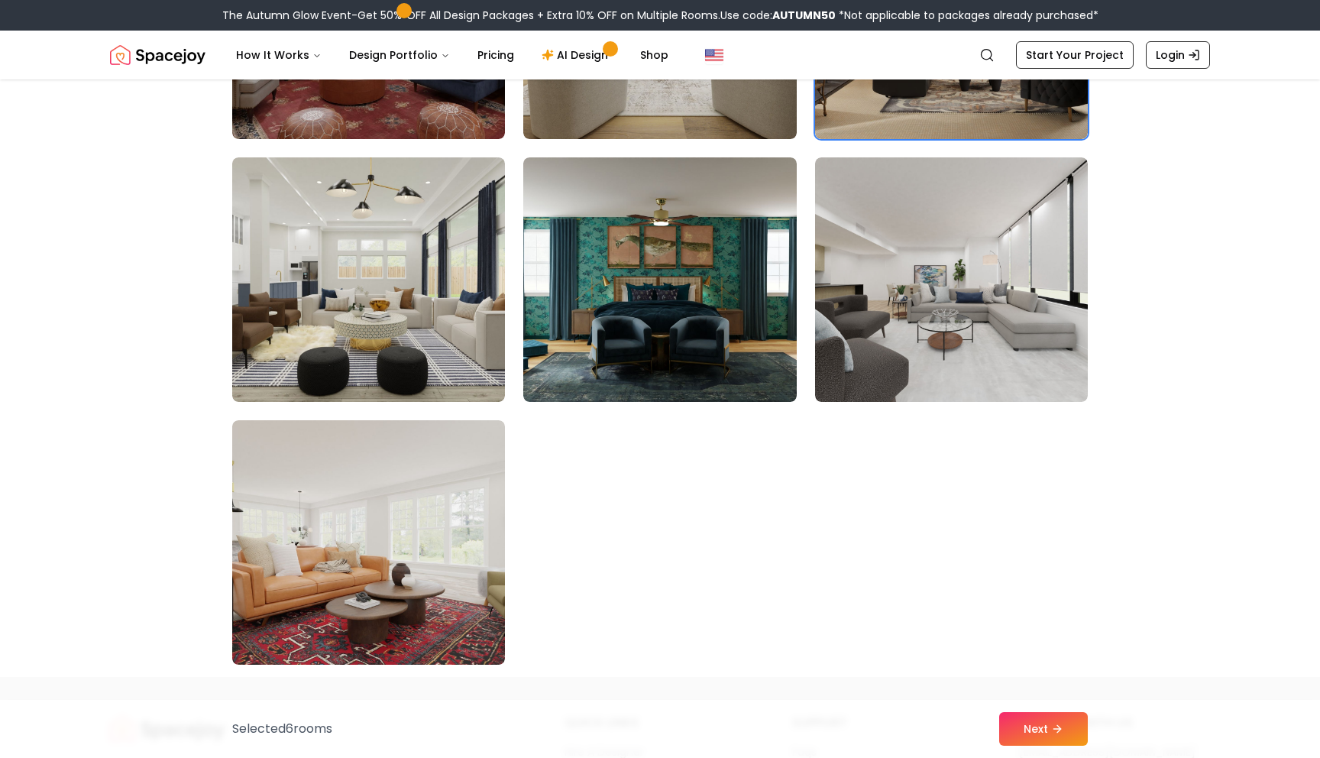
scroll to position [8437, 0]
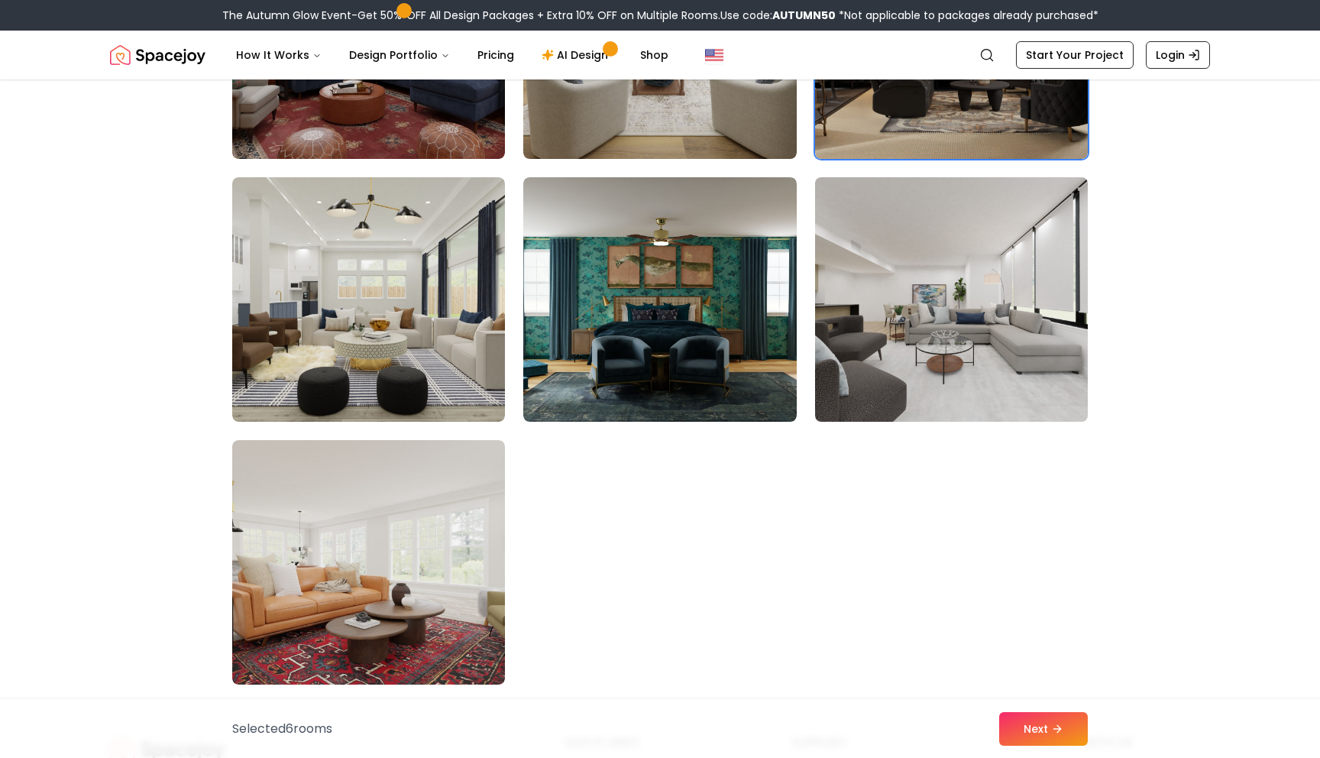
click at [997, 377] on img at bounding box center [951, 299] width 286 height 257
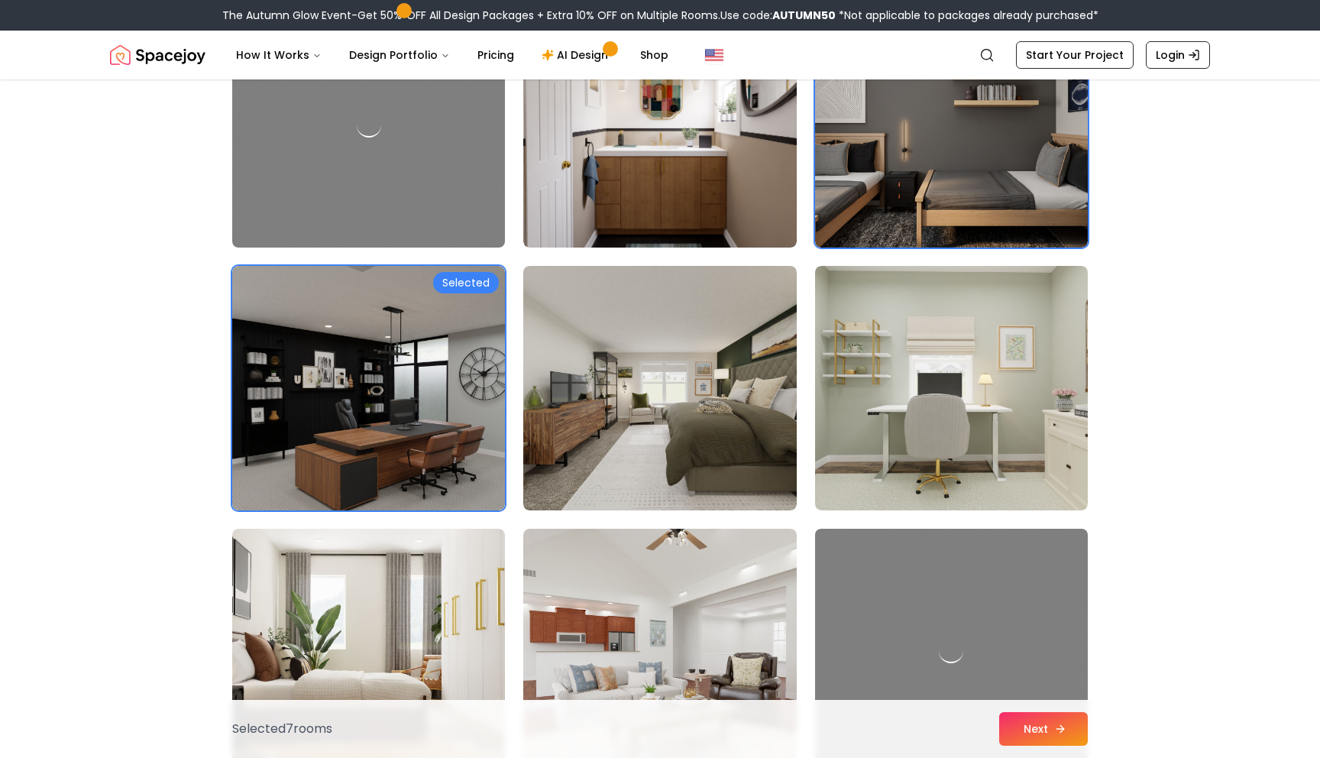
click at [1030, 723] on button "Next" at bounding box center [1043, 729] width 89 height 34
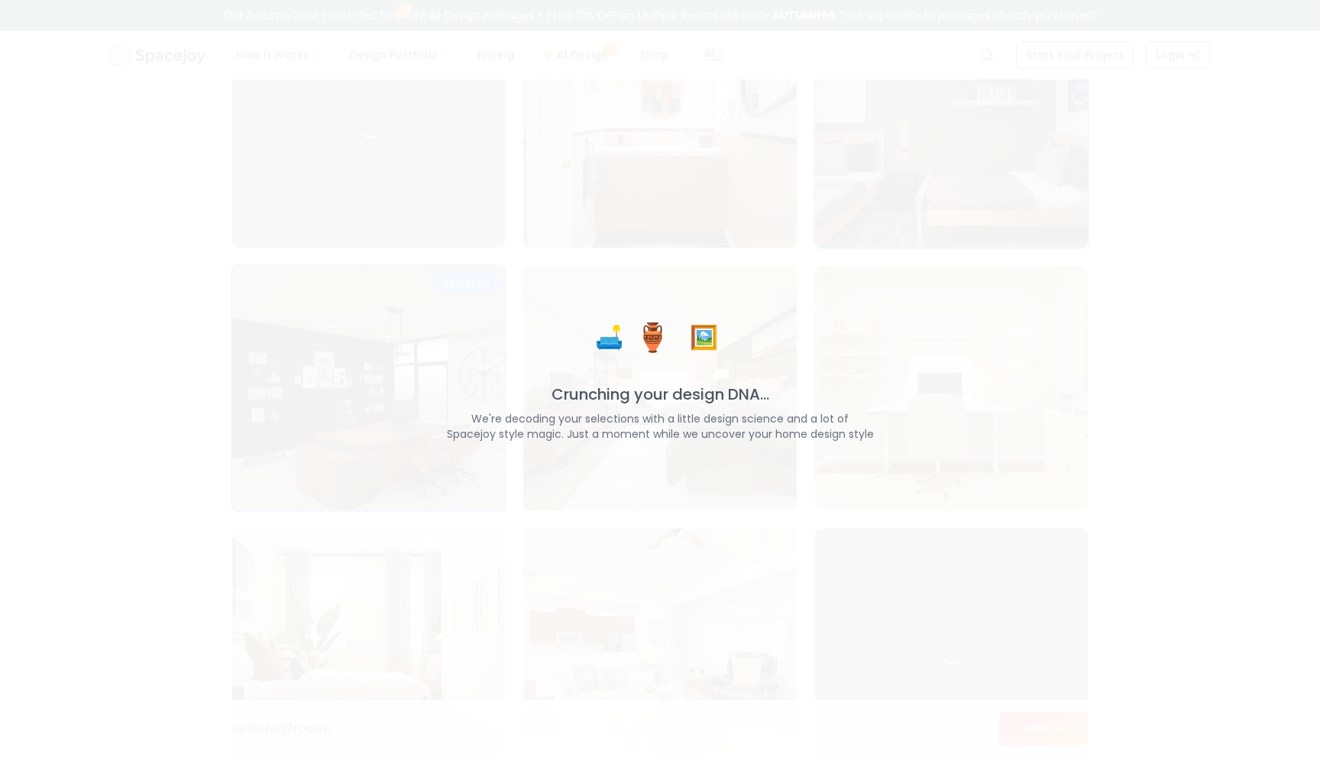
scroll to position [4670, 0]
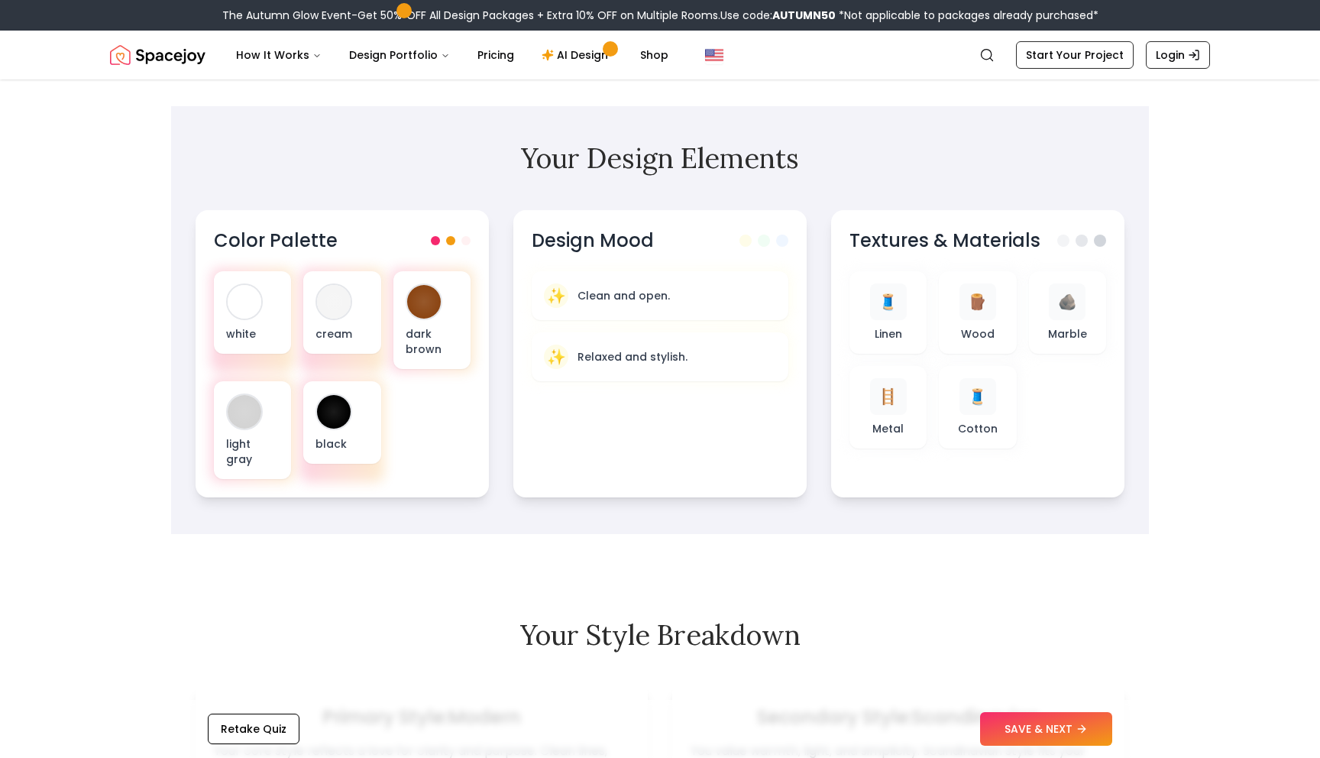
scroll to position [444, 0]
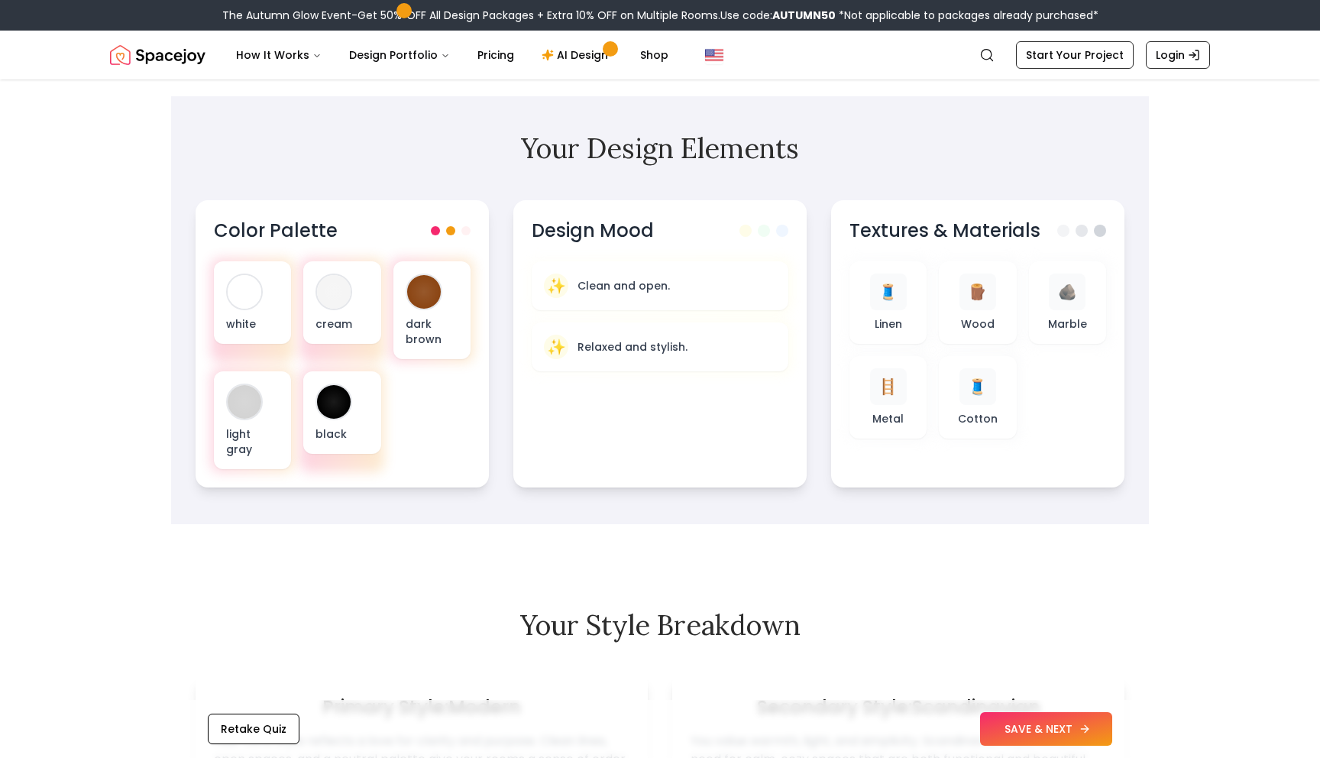
click at [993, 724] on button "SAVE & NEXT" at bounding box center [1046, 729] width 132 height 34
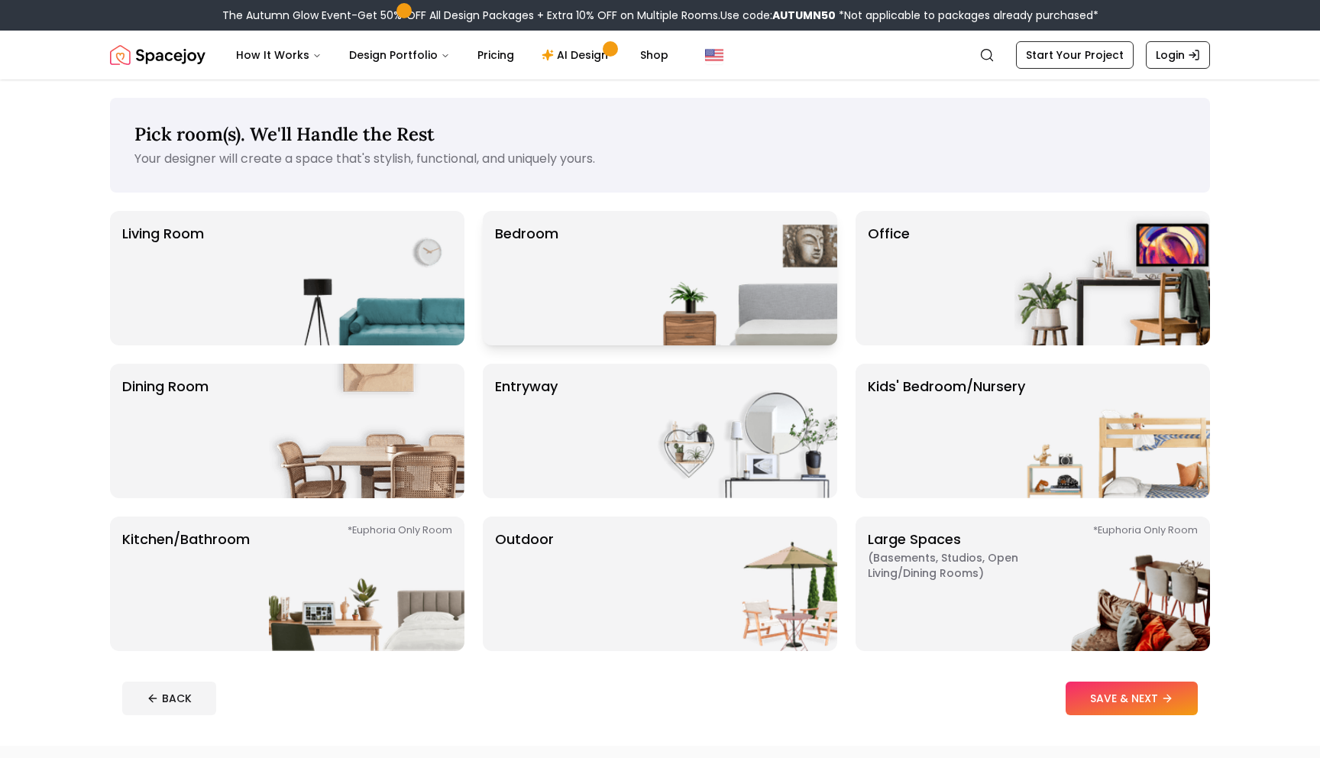
click at [772, 282] on img at bounding box center [738, 278] width 195 height 134
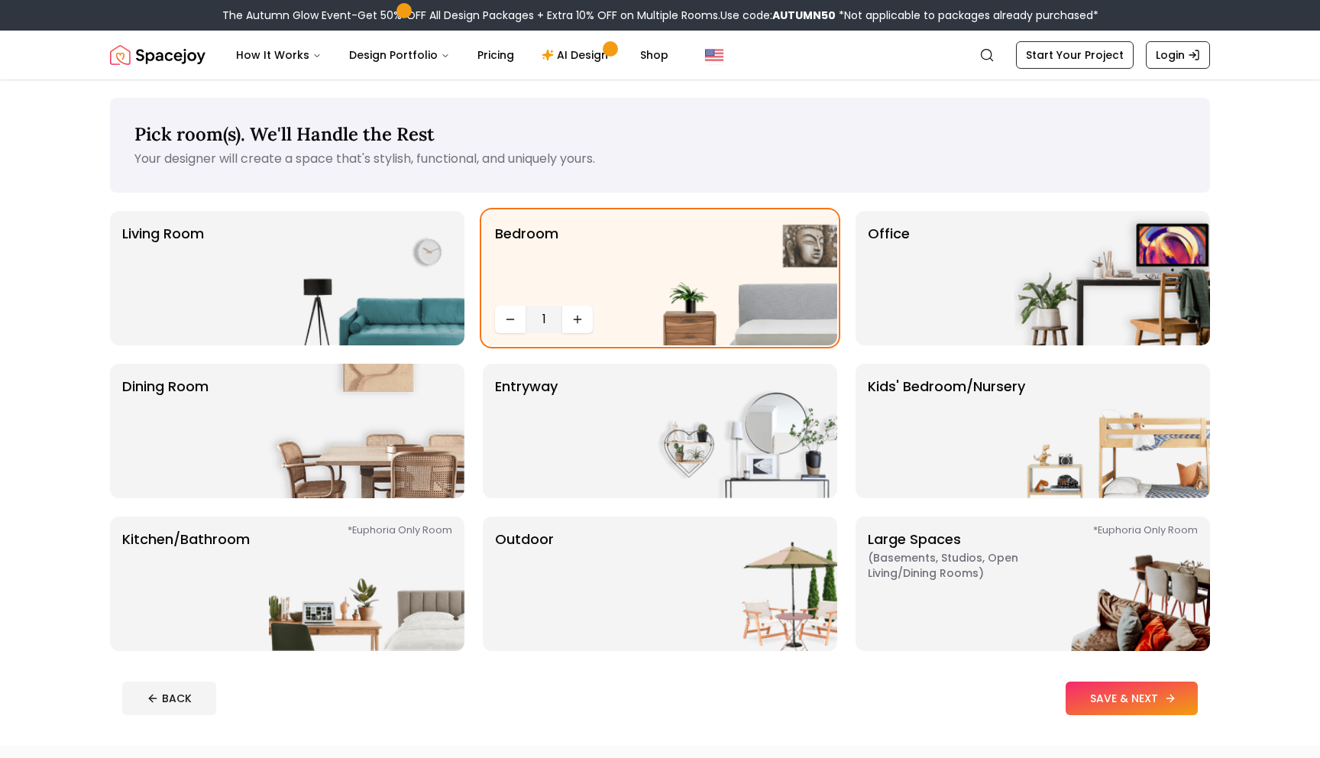
click at [1168, 698] on icon at bounding box center [1169, 698] width 7 height 0
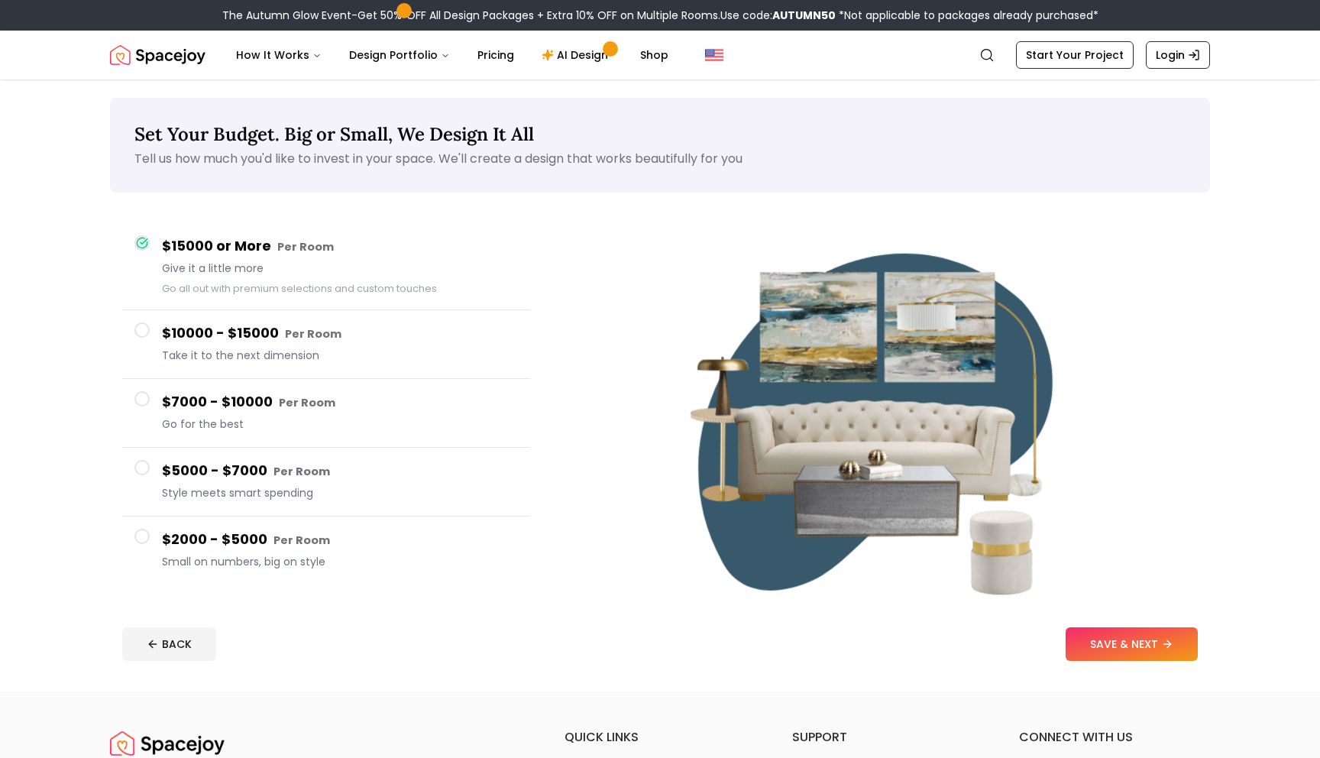
click at [145, 329] on span at bounding box center [141, 329] width 15 height 15
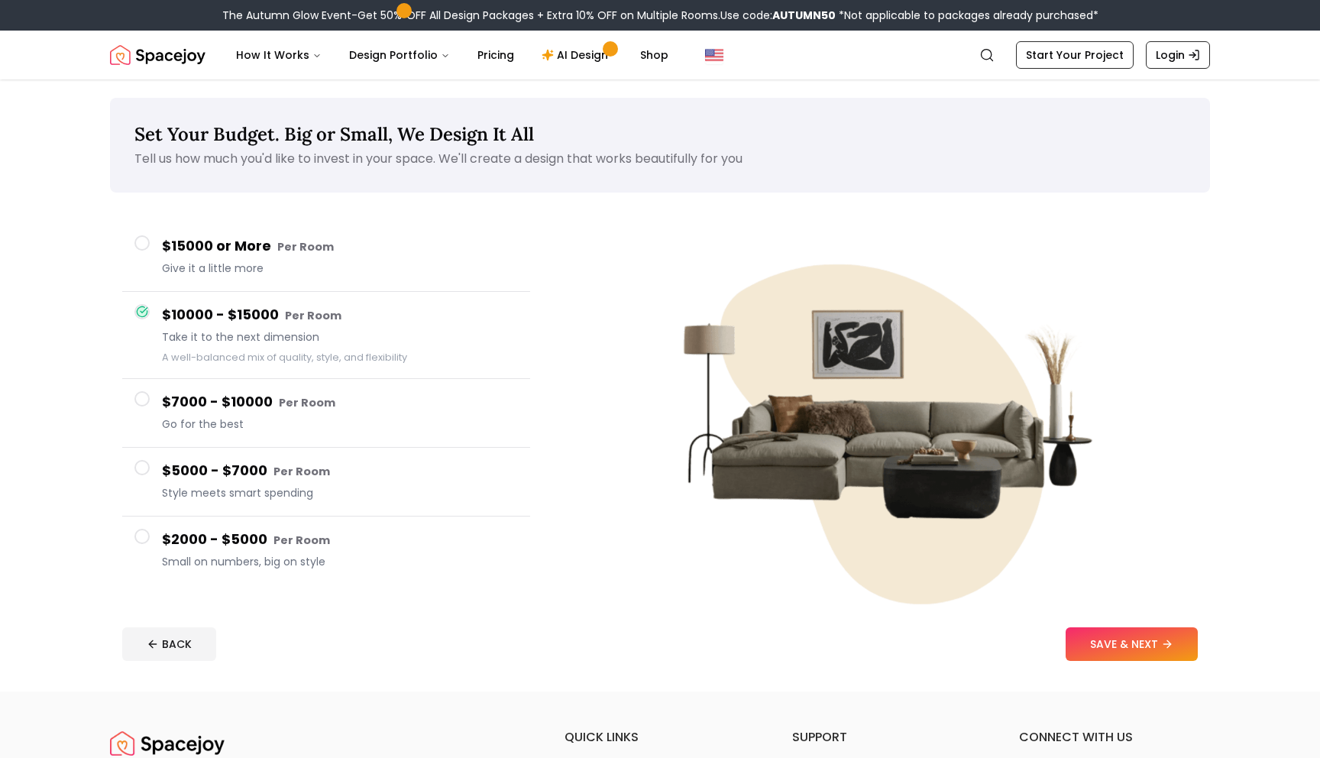
click at [144, 237] on span at bounding box center [141, 242] width 15 height 15
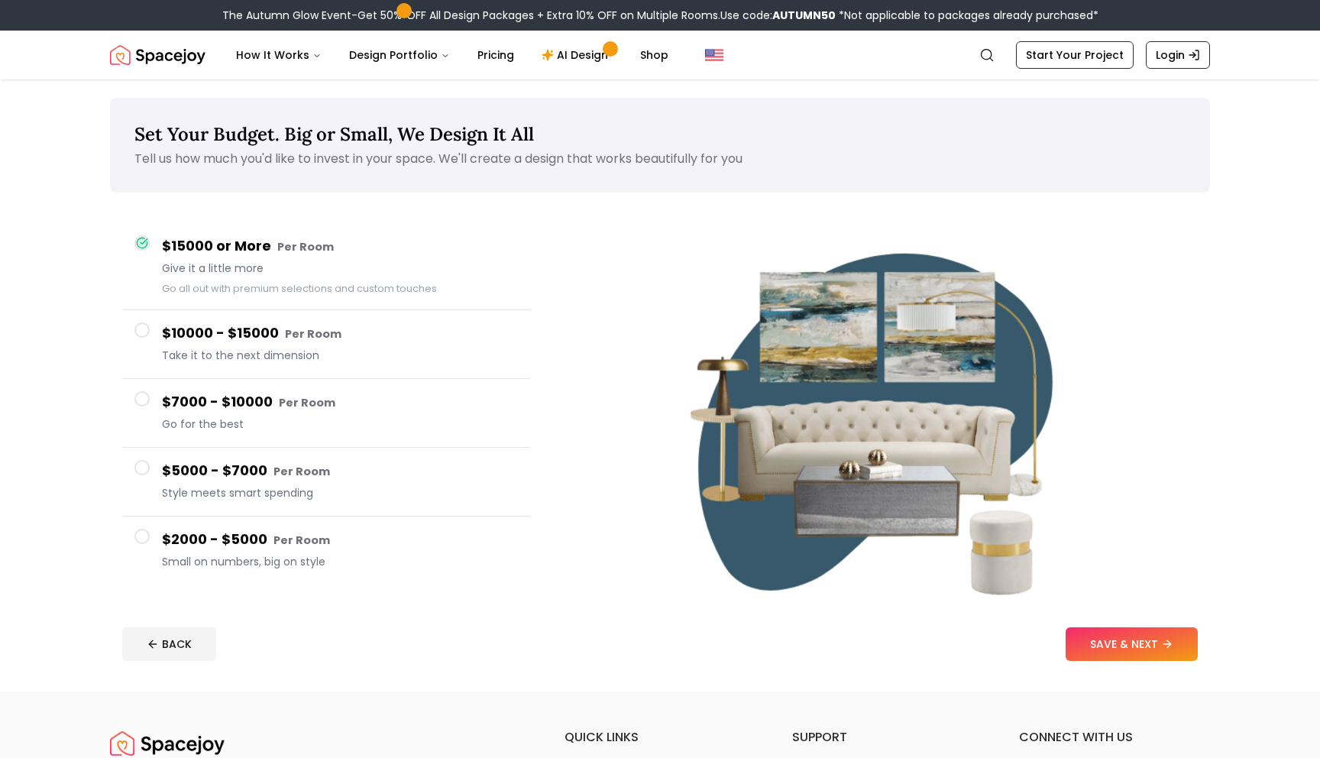
click at [144, 327] on span at bounding box center [141, 329] width 15 height 15
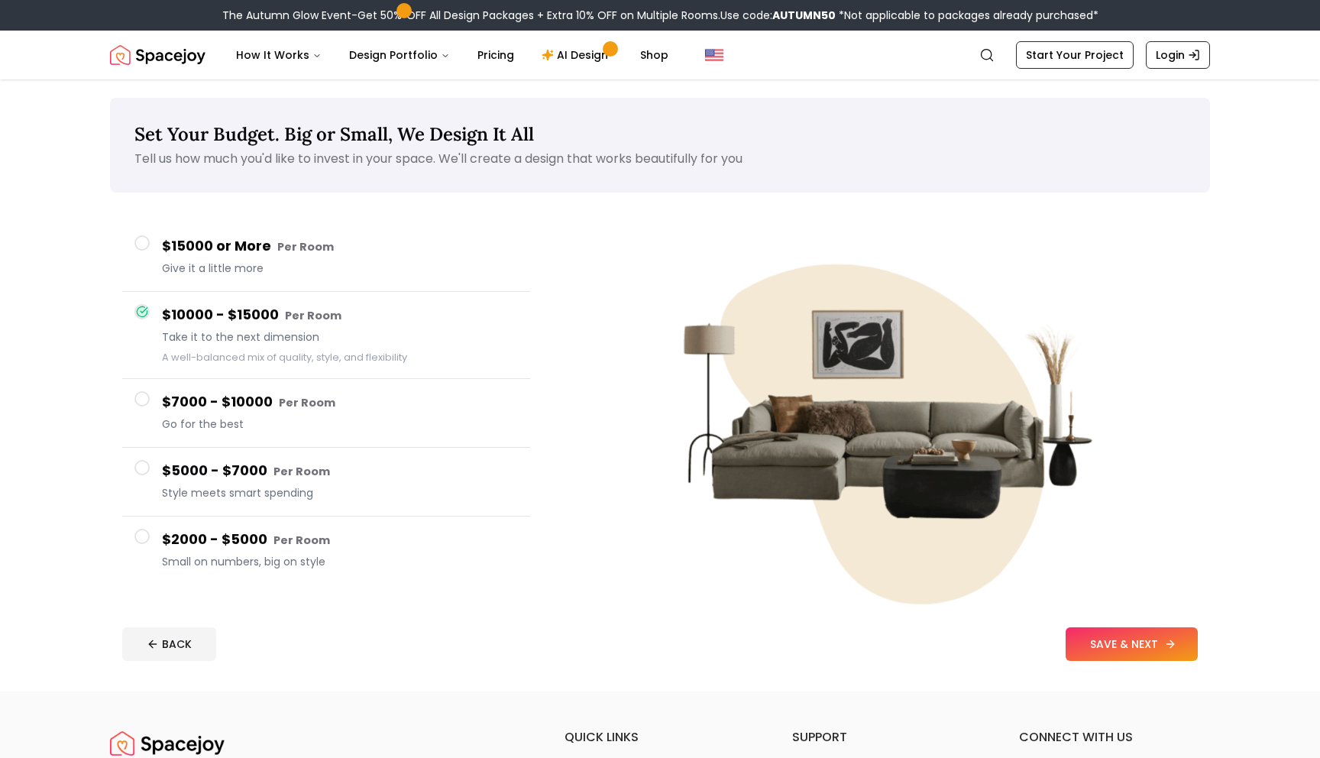
click at [1119, 641] on button "SAVE & NEXT" at bounding box center [1131, 644] width 132 height 34
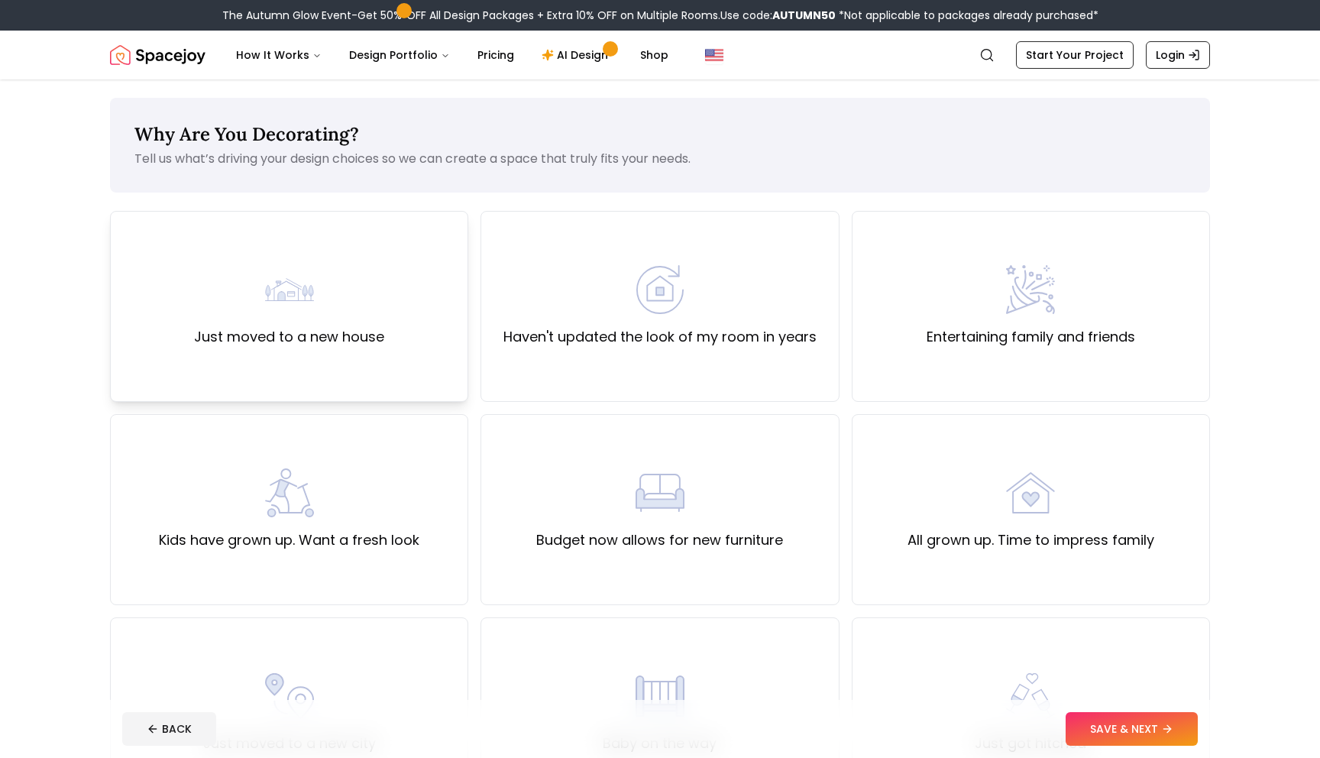
click at [405, 315] on div "Just moved to a new house" at bounding box center [289, 306] width 358 height 191
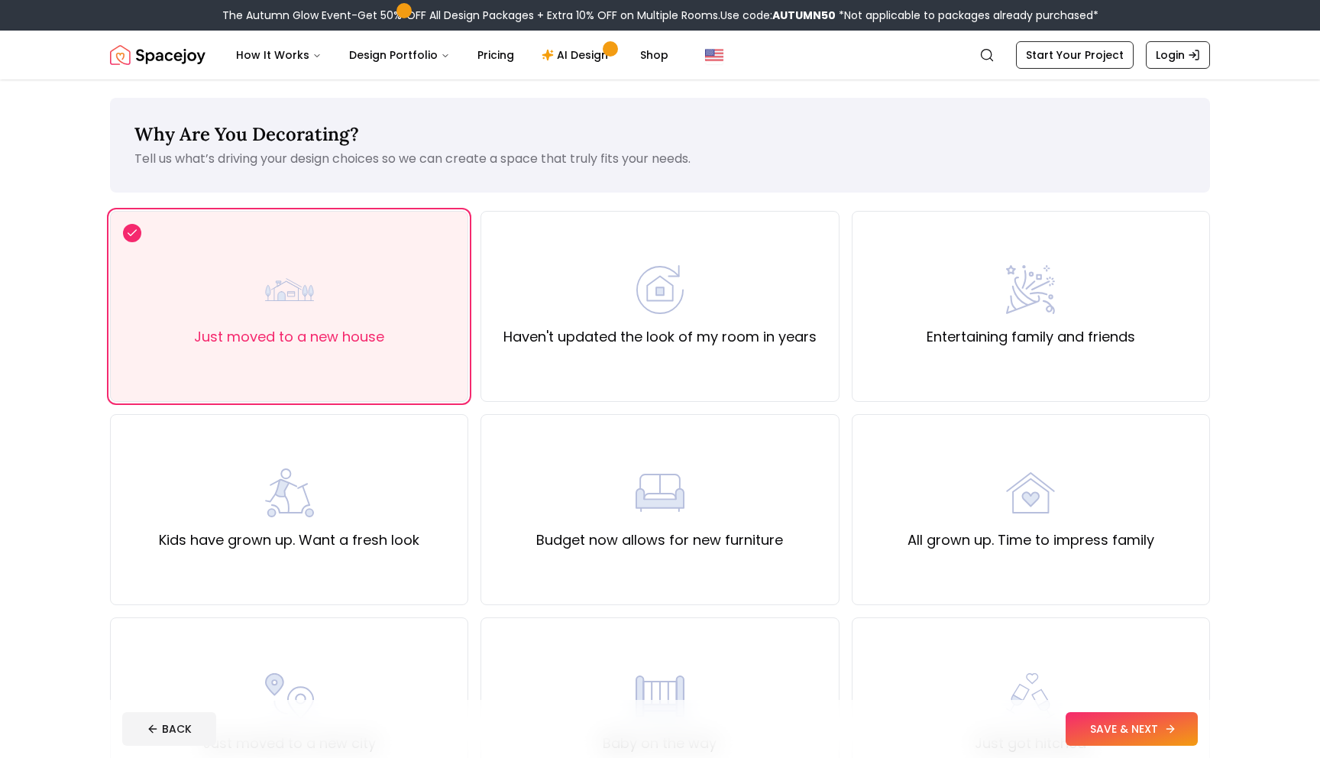
click at [1133, 727] on button "SAVE & NEXT" at bounding box center [1131, 729] width 132 height 34
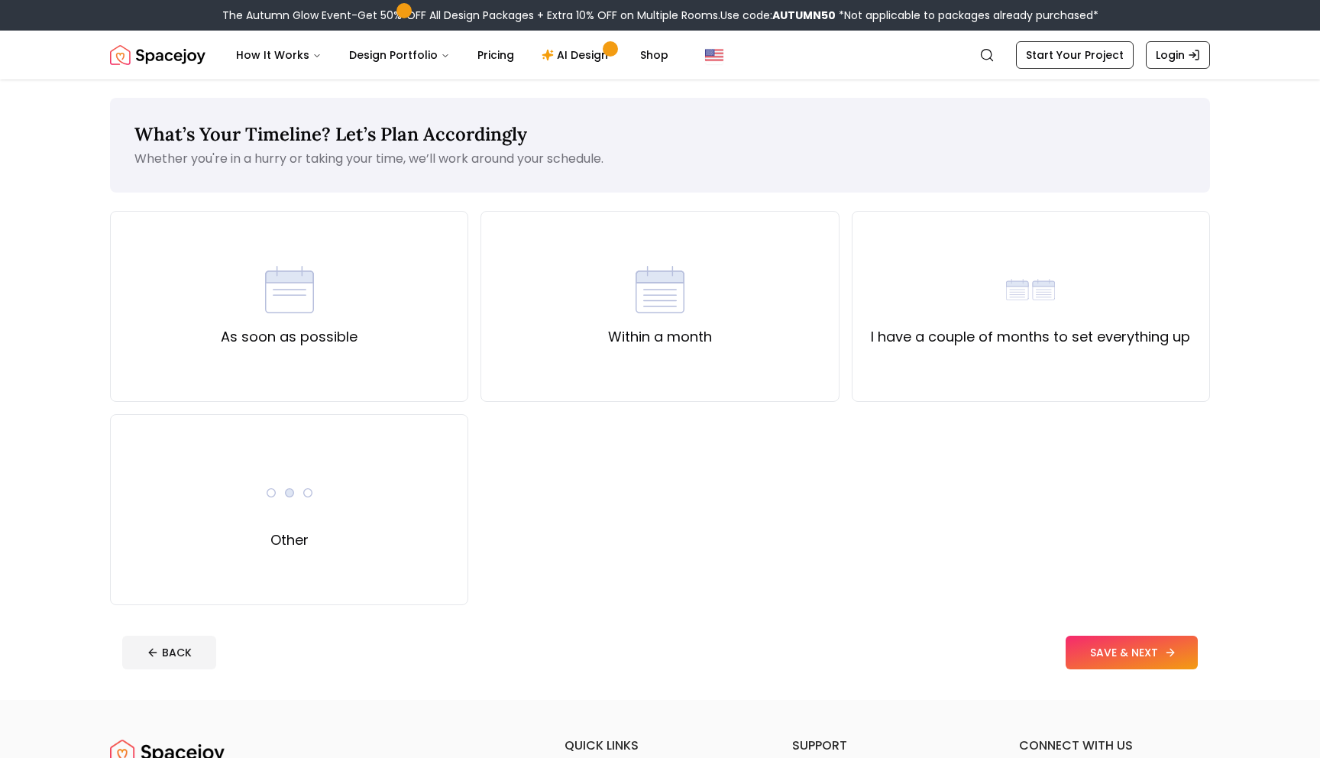
click at [1118, 656] on button "SAVE & NEXT" at bounding box center [1131, 652] width 132 height 34
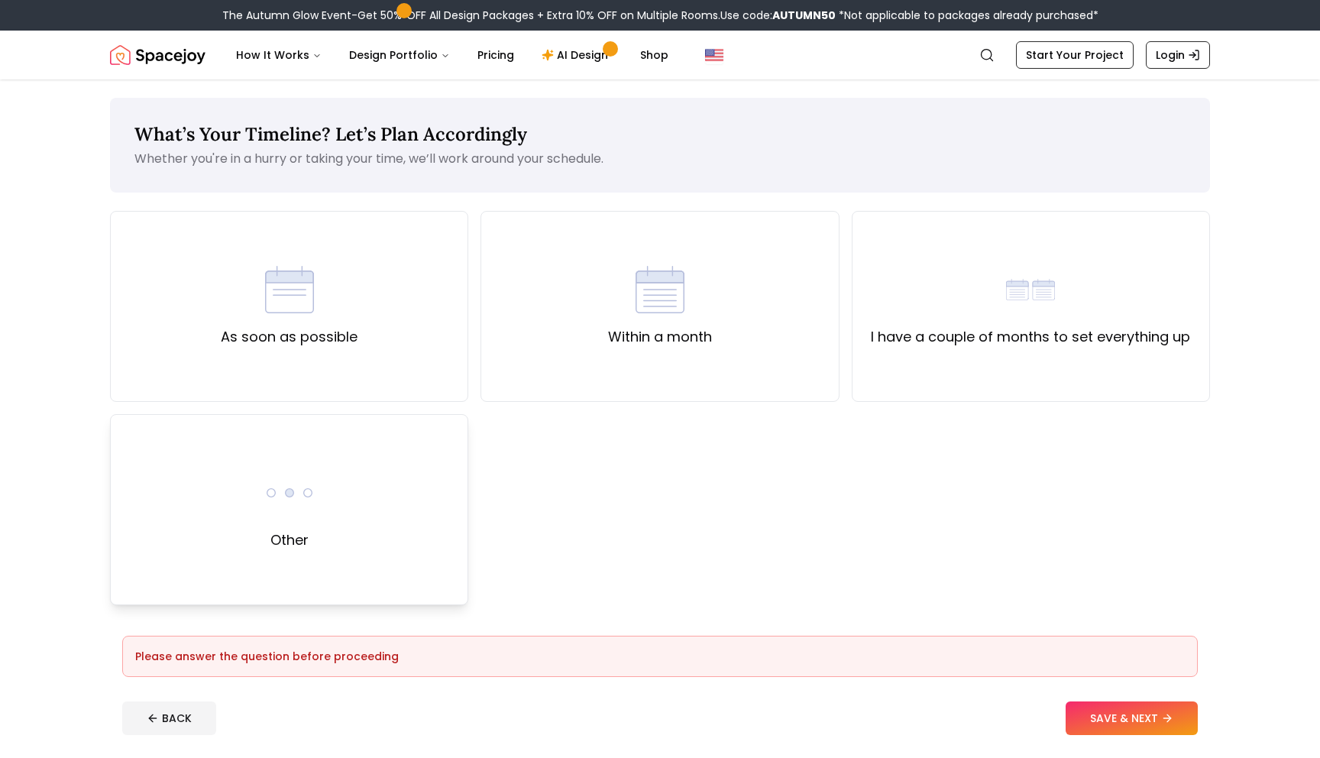
click at [412, 502] on div "Other" at bounding box center [289, 509] width 358 height 191
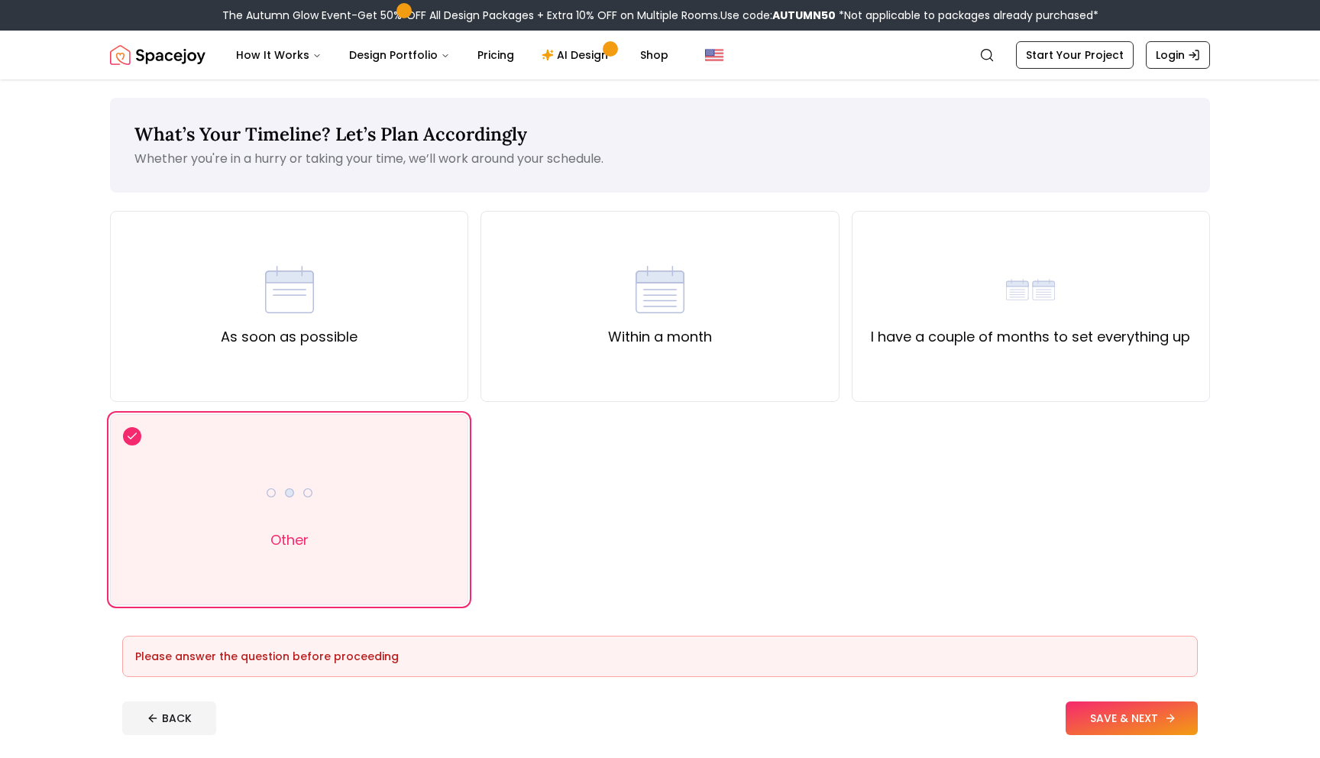
click at [1125, 729] on button "SAVE & NEXT" at bounding box center [1131, 718] width 132 height 34
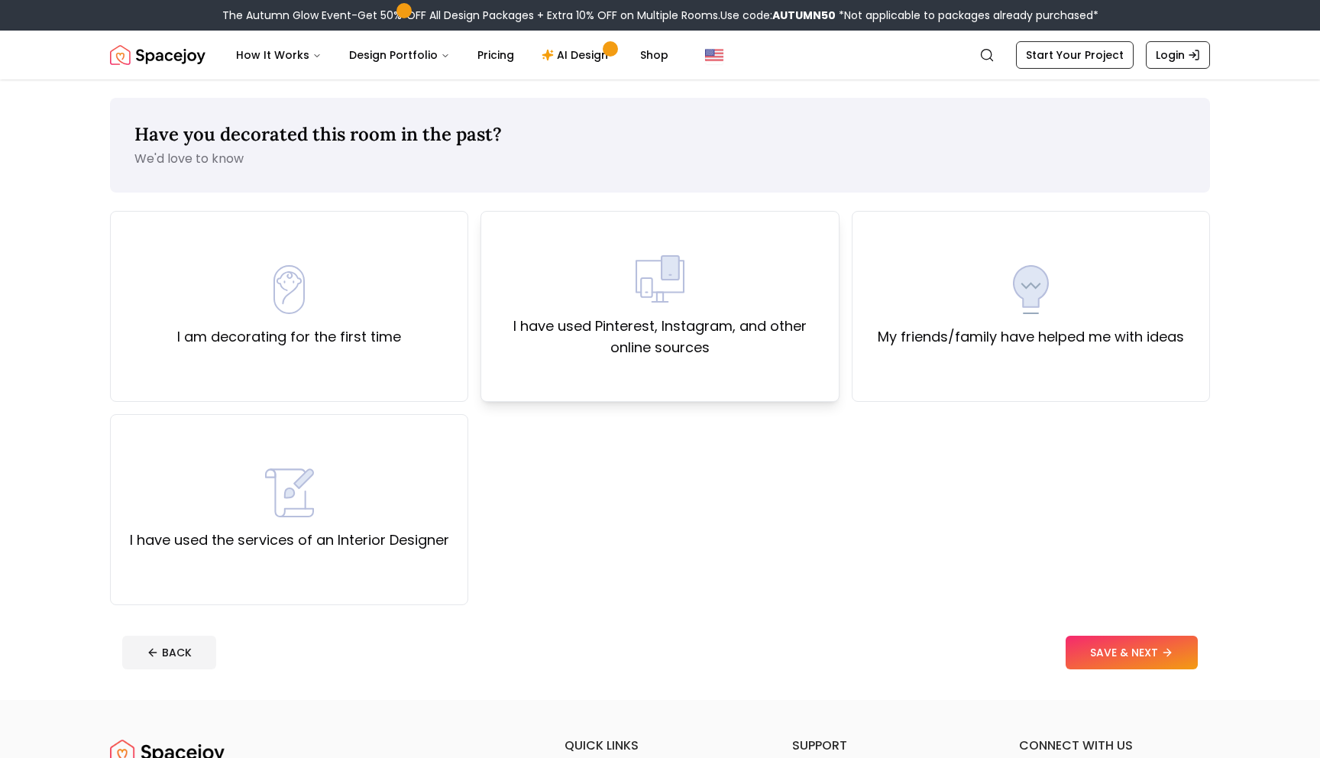
click at [754, 304] on div "I have used Pinterest, Instagram, and other online sources" at bounding box center [659, 306] width 332 height 104
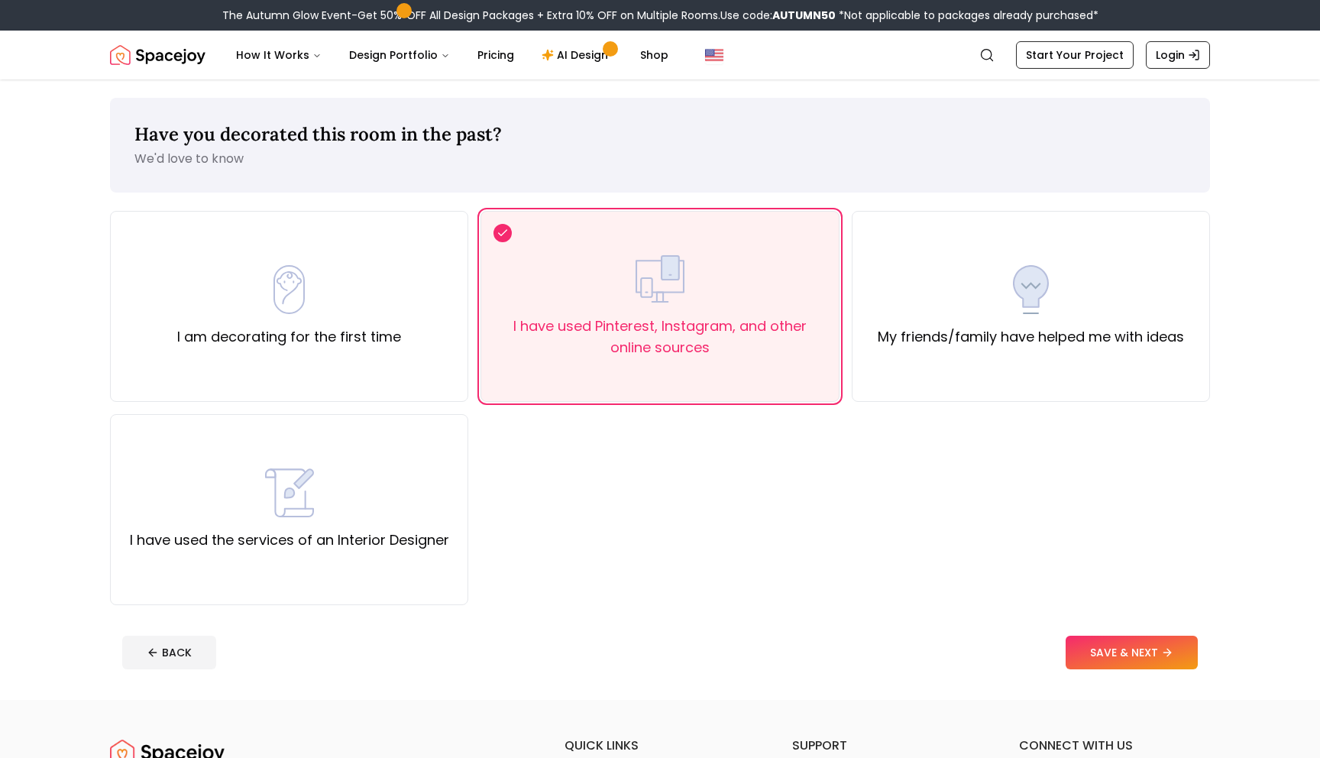
click at [1095, 672] on footer "BACK SAVE & NEXT" at bounding box center [660, 652] width 1100 height 58
click at [1094, 651] on button "SAVE & NEXT" at bounding box center [1131, 652] width 132 height 34
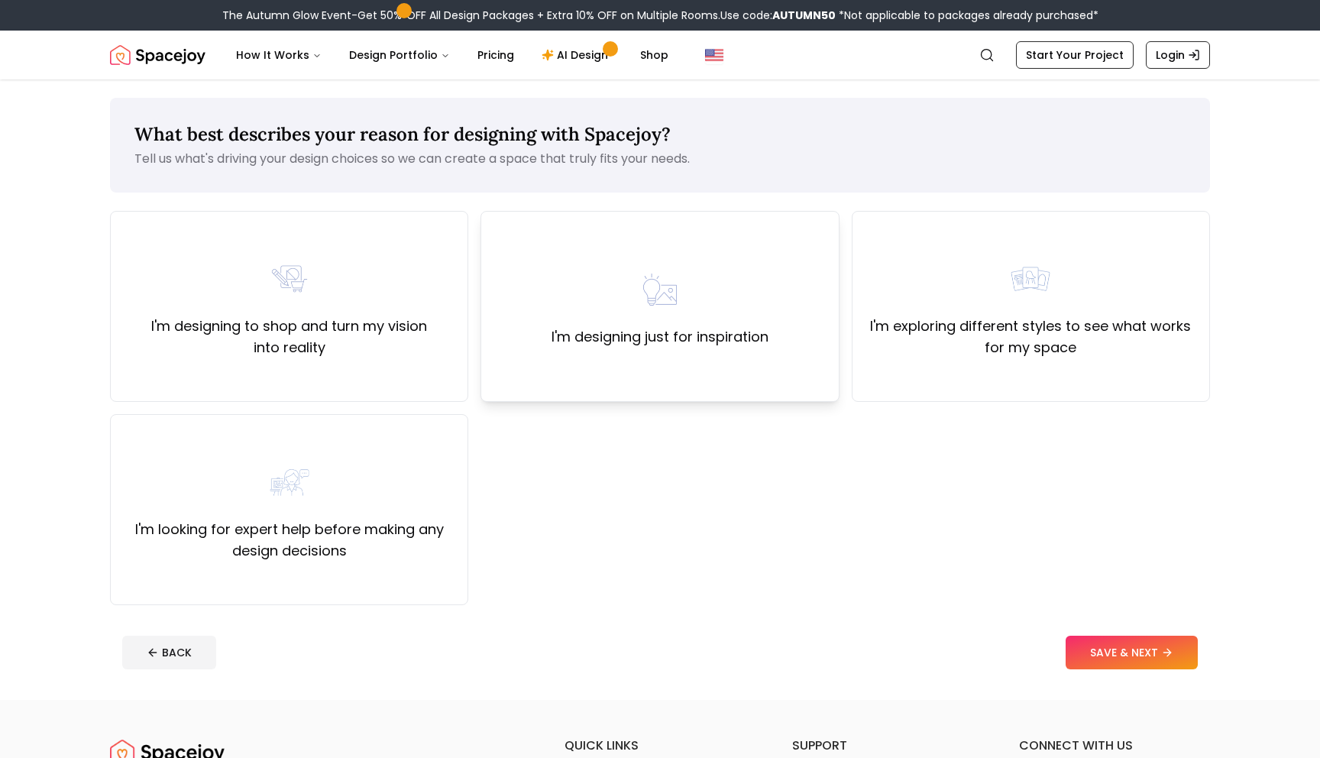
click at [686, 354] on div "I'm designing just for inspiration" at bounding box center [659, 306] width 358 height 191
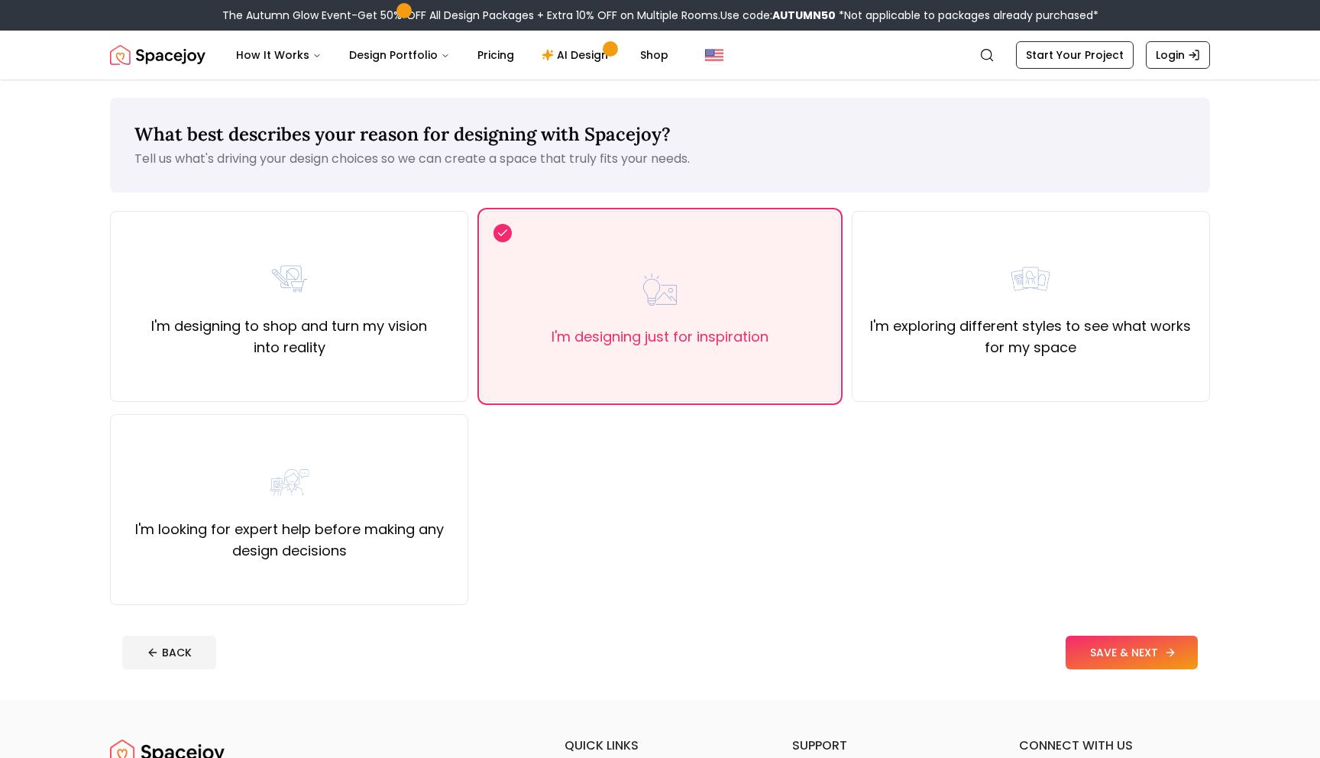
click at [1125, 653] on button "SAVE & NEXT" at bounding box center [1131, 652] width 132 height 34
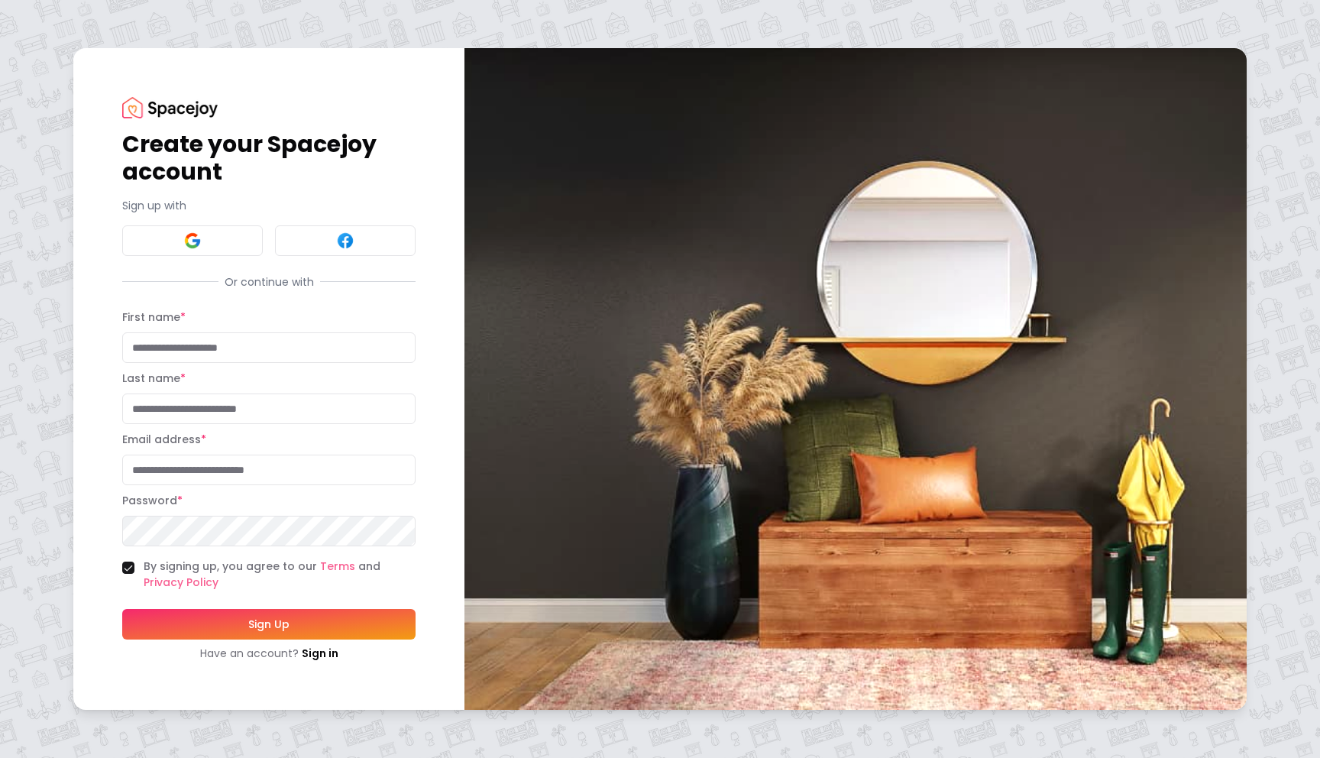
click at [154, 260] on div "Create your Spacejoy account Sign up with Or continue with First name * Last na…" at bounding box center [268, 378] width 293 height 563
click at [155, 255] on button at bounding box center [192, 240] width 141 height 31
